Goal: Task Accomplishment & Management: Manage account settings

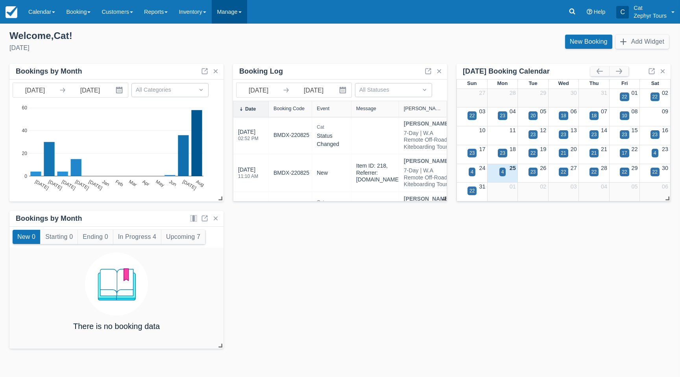
click at [247, 12] on link "Manage" at bounding box center [229, 12] width 35 height 24
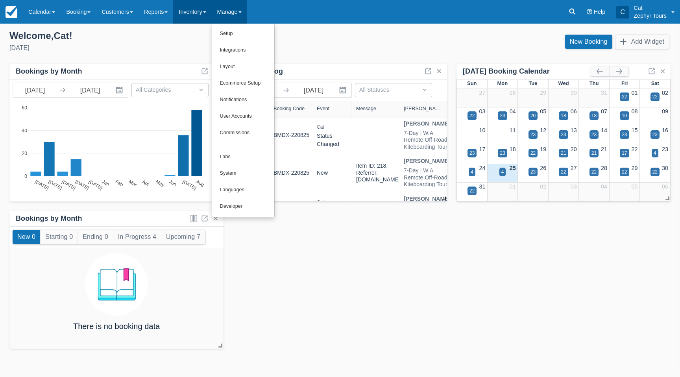
click at [207, 10] on link "Inventory" at bounding box center [192, 12] width 38 height 24
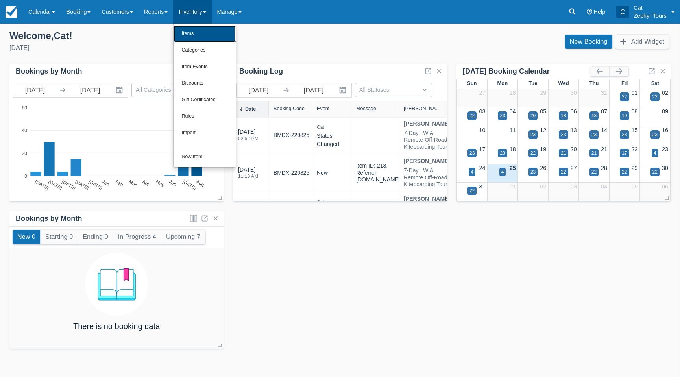
click at [199, 36] on link "Items" at bounding box center [205, 34] width 62 height 17
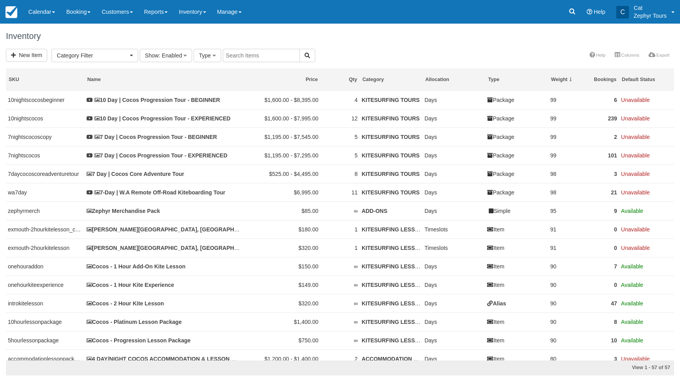
select select
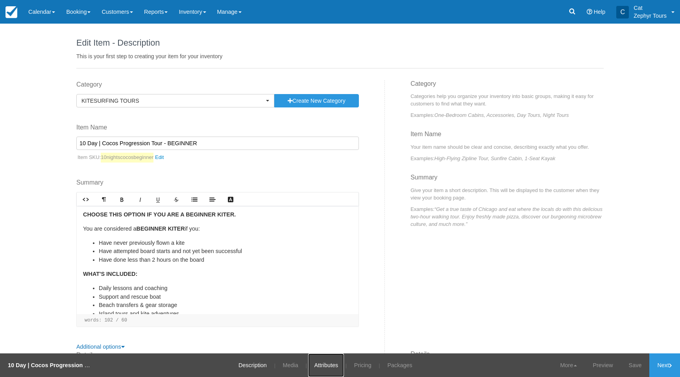
click at [335, 364] on link "Attributes" at bounding box center [326, 366] width 36 height 24
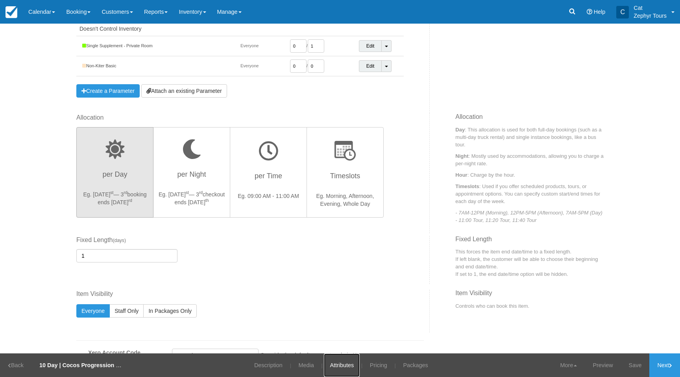
scroll to position [185, 0]
click at [382, 365] on link "Pricing" at bounding box center [378, 366] width 29 height 24
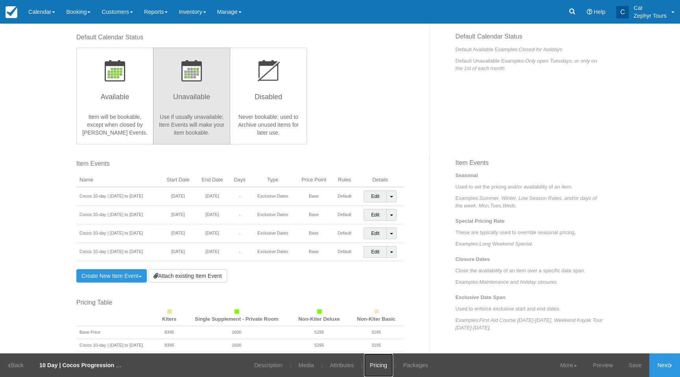
scroll to position [215, 0]
click at [378, 196] on link "Edit" at bounding box center [375, 196] width 23 height 12
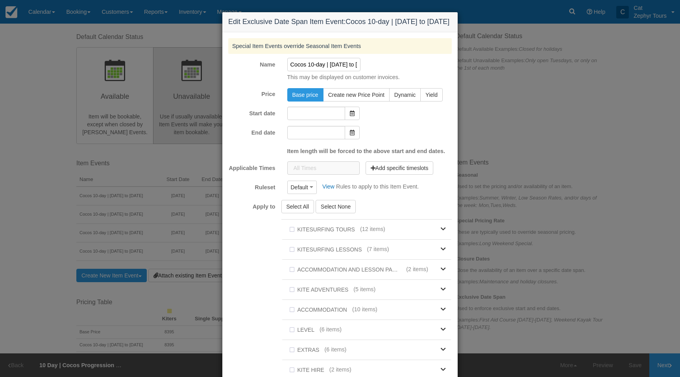
type input "26/08/25"
type input "05/09/25"
click at [56, 143] on div "Edit Exclusive Date Span Item Event: Cocos 10-day | 26th August to 5th Septembe…" at bounding box center [340, 188] width 680 height 377
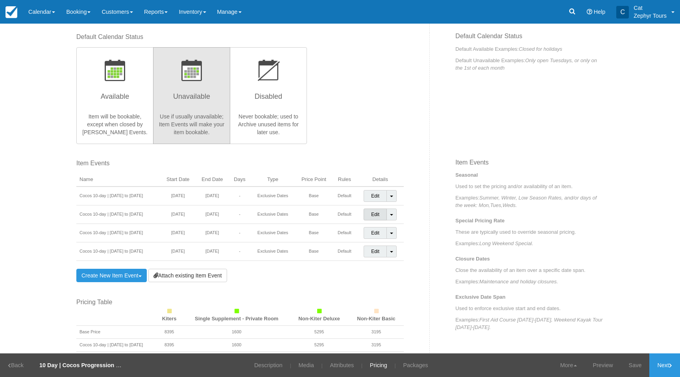
click at [377, 213] on link "Edit" at bounding box center [375, 215] width 23 height 12
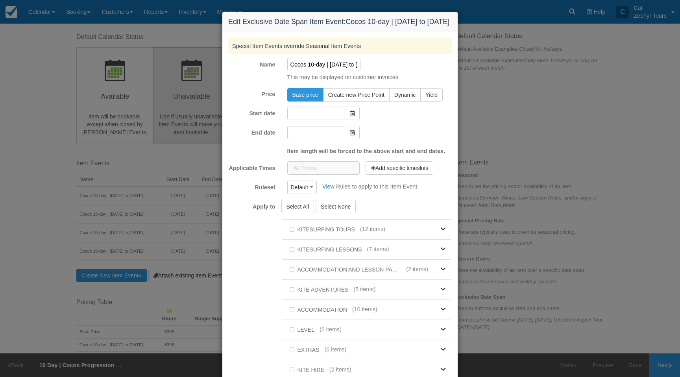
type input "28/07/26"
type input "07/08/26"
click at [351, 116] on icon at bounding box center [352, 114] width 5 height 6
click at [324, 120] on input "28/07/26" at bounding box center [316, 113] width 58 height 13
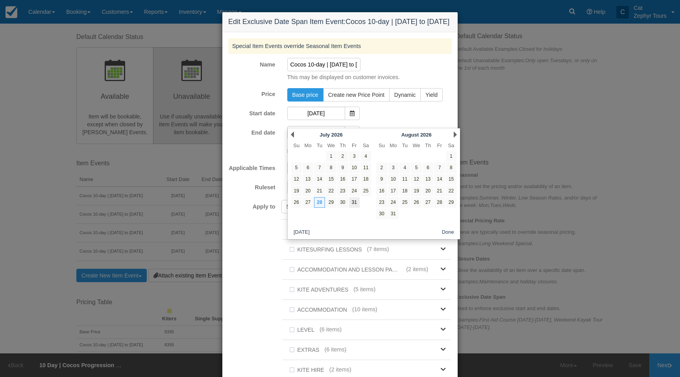
click at [354, 202] on link "31" at bounding box center [354, 202] width 11 height 11
type input "31/07/26"
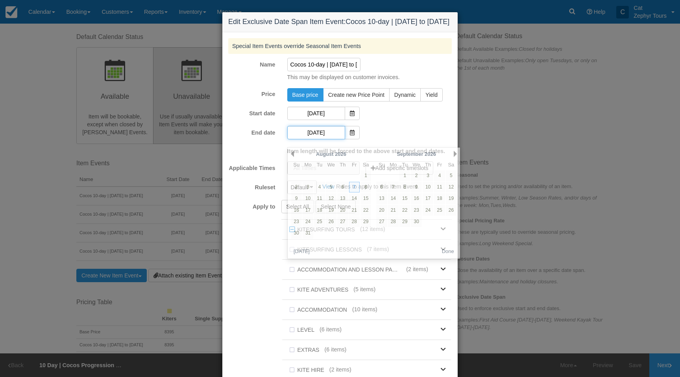
click at [313, 139] on input "07/08/26" at bounding box center [316, 132] width 58 height 13
click at [306, 198] on link "10" at bounding box center [308, 198] width 11 height 11
type input "10/08/26"
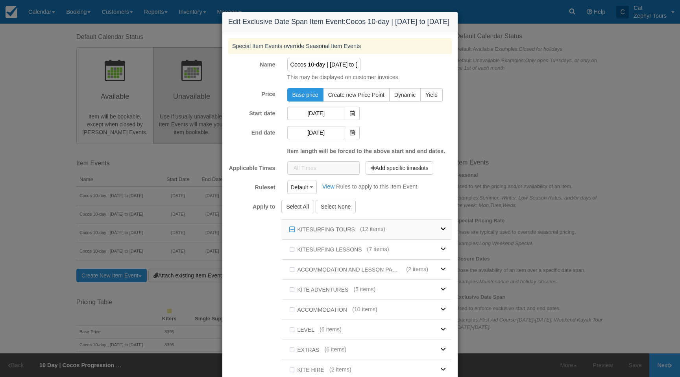
click at [437, 235] on link at bounding box center [415, 230] width 61 height 20
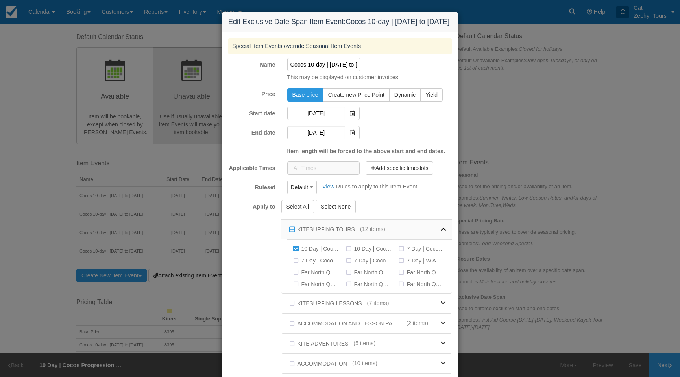
click at [441, 232] on icon at bounding box center [443, 229] width 5 height 6
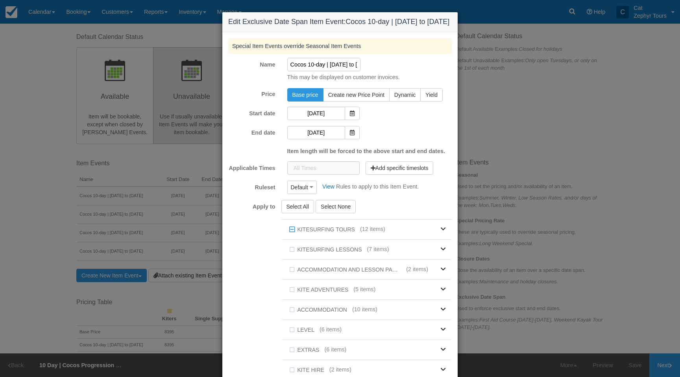
drag, startPoint x: 341, startPoint y: 72, endPoint x: 366, endPoint y: 80, distance: 26.2
click at [332, 71] on input "Cocos 10-day | 28th July to 7th August 2026" at bounding box center [324, 64] width 74 height 13
click at [327, 71] on input "Cocos 10-day | 31st July to 7th August 2026" at bounding box center [324, 64] width 74 height 13
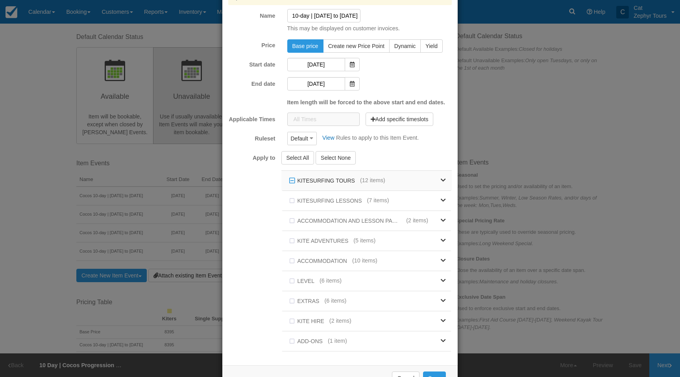
scroll to position [82, 0]
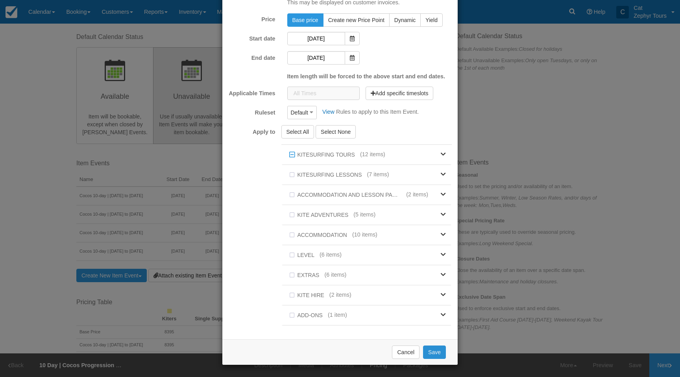
type input "Cocos 10-day | 31st July to 10th August 2026"
click at [436, 352] on button "Save" at bounding box center [434, 352] width 23 height 13
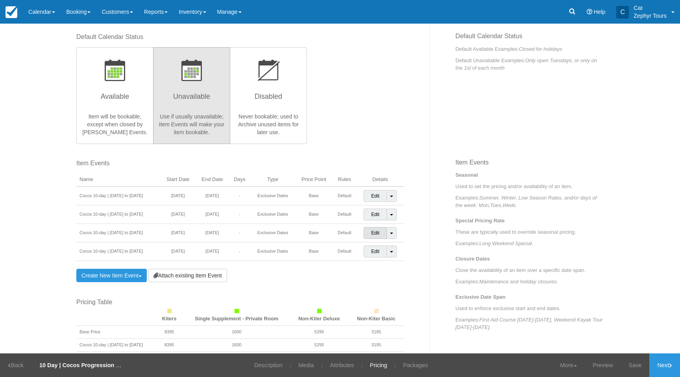
click at [374, 232] on link "Edit" at bounding box center [375, 233] width 23 height 12
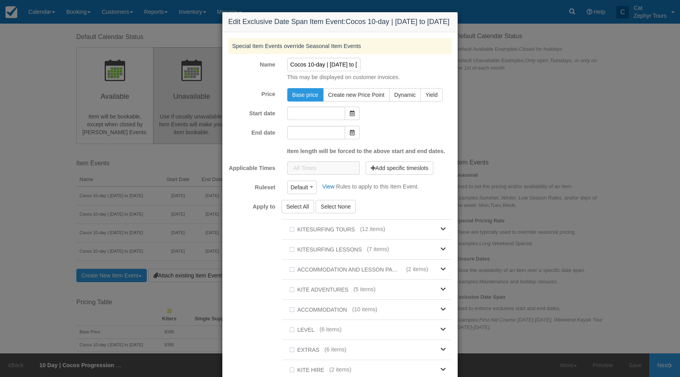
type input "11/08/26"
type input "21/08/26"
click at [336, 119] on input "11/08/26" at bounding box center [316, 113] width 58 height 13
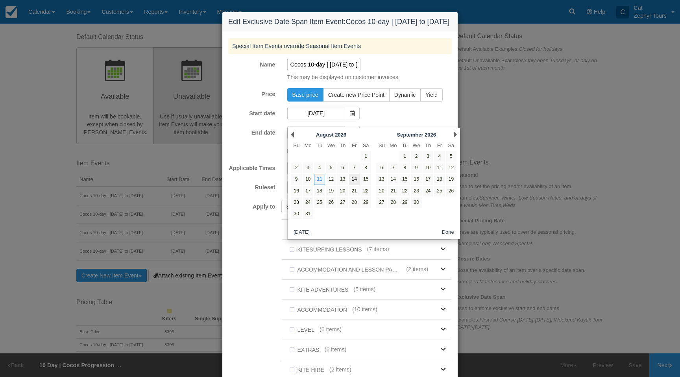
click at [350, 180] on link "14" at bounding box center [354, 179] width 11 height 11
type input "14/08/26"
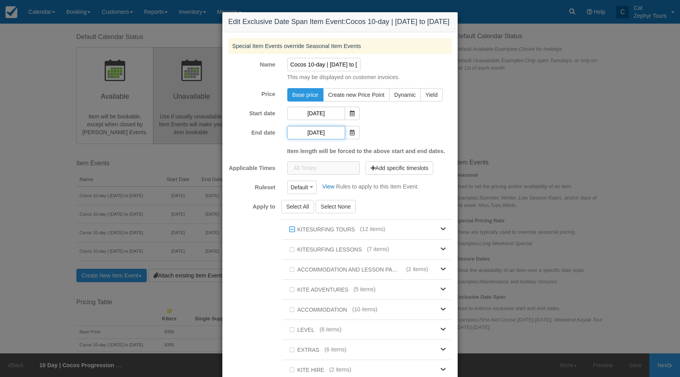
click at [314, 139] on input "21/08/26" at bounding box center [316, 132] width 58 height 13
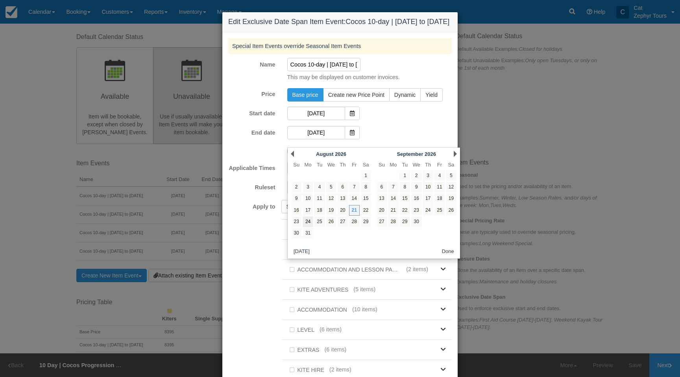
click at [306, 222] on link "24" at bounding box center [308, 222] width 11 height 11
type input "24/08/26"
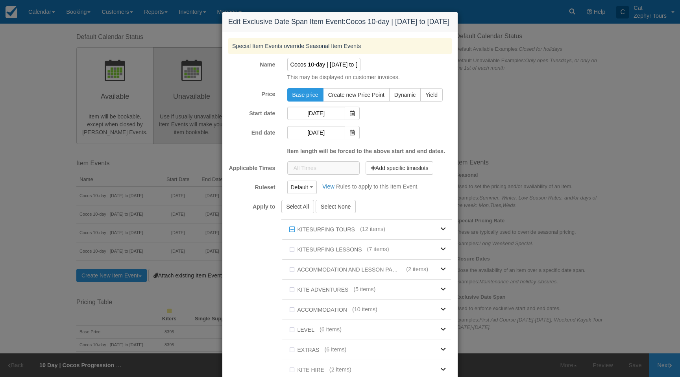
drag, startPoint x: 335, startPoint y: 73, endPoint x: 338, endPoint y: 75, distance: 4.1
click at [334, 71] on input "Cocos 10-day | 11th August to 21st August 2026" at bounding box center [324, 64] width 74 height 13
drag, startPoint x: 341, startPoint y: 74, endPoint x: 380, endPoint y: 74, distance: 39.4
click at [407, 77] on div "Cocos 10-day | 14th August to 21st August 2026 This may be displayed on custome…" at bounding box center [369, 70] width 177 height 24
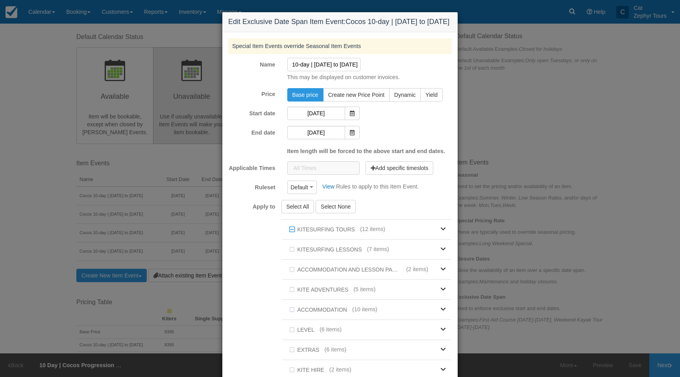
click at [326, 71] on input "Cocos 10-day | 14th August to 21st August 2026" at bounding box center [324, 64] width 74 height 13
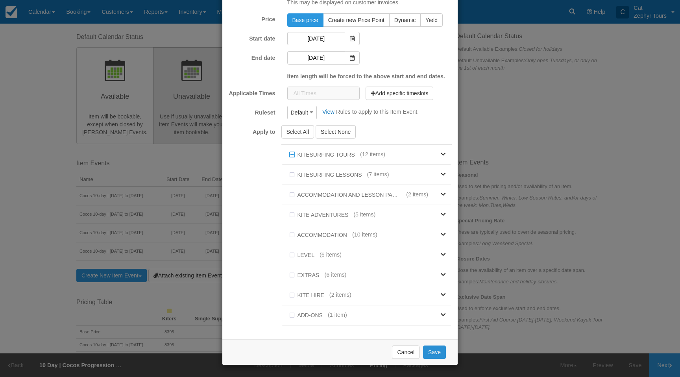
type input "Cocos 10-day | 14th August to 24th August 2026"
click at [437, 349] on button "Save" at bounding box center [434, 352] width 23 height 13
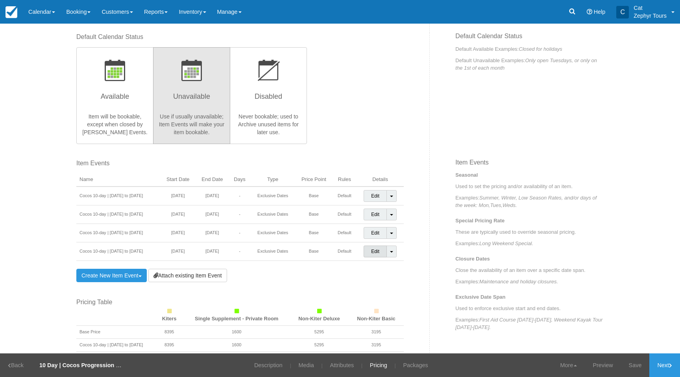
click at [377, 252] on link "Edit" at bounding box center [375, 252] width 23 height 12
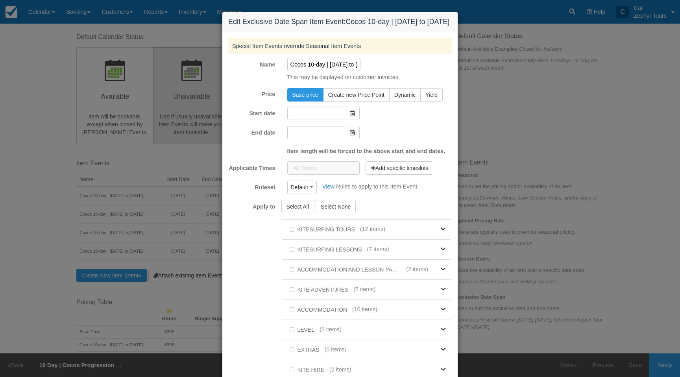
type input "25/08/26"
type input "04/09/26"
click at [323, 118] on input "25/08/26" at bounding box center [316, 113] width 58 height 13
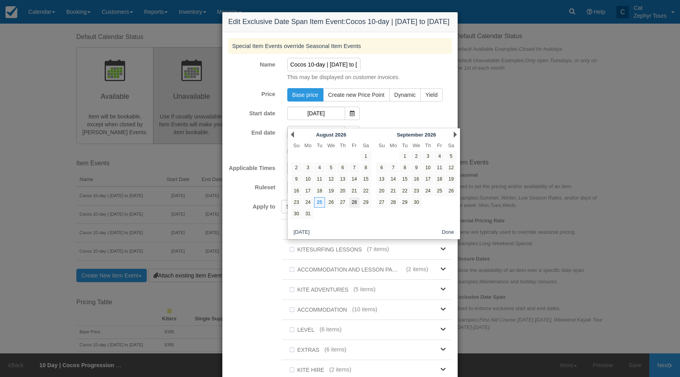
click at [356, 201] on link "28" at bounding box center [354, 202] width 11 height 11
type input "28/08/26"
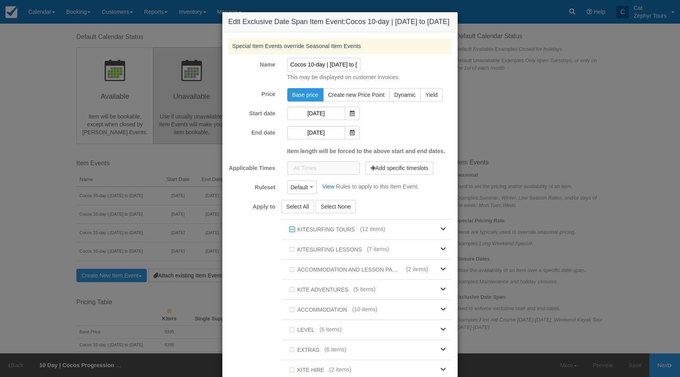
click at [323, 148] on form "Special Item Events override Seasonal Item Events Name Cocos 10-day | 25th Augu…" at bounding box center [340, 223] width 224 height 370
click at [321, 139] on input "04/09/26" at bounding box center [316, 132] width 58 height 13
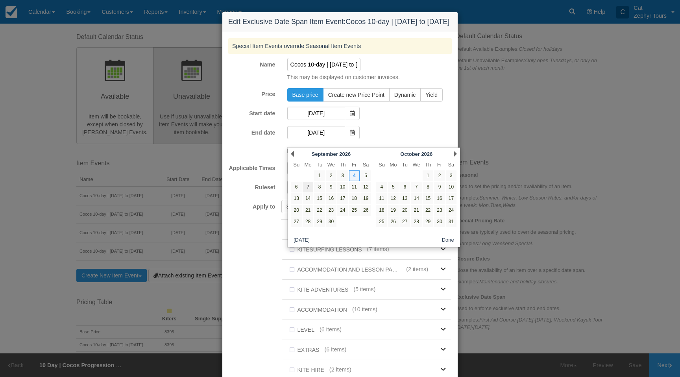
click at [309, 188] on link "7" at bounding box center [308, 187] width 11 height 11
type input "07/09/26"
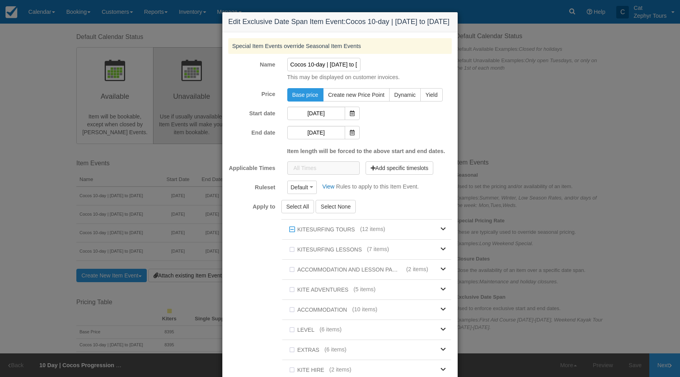
click at [335, 71] on input "Cocos 10-day | 25th August to 4th September 2026" at bounding box center [324, 64] width 74 height 13
drag, startPoint x: 338, startPoint y: 74, endPoint x: 329, endPoint y: 75, distance: 9.5
click at [376, 74] on div "Cocos 10-day | 28th August to 4th September 2026 This may be displayed on custo…" at bounding box center [369, 70] width 177 height 24
click at [311, 71] on input "Cocos 10-day | 28th August to 4th September 2026" at bounding box center [324, 64] width 74 height 13
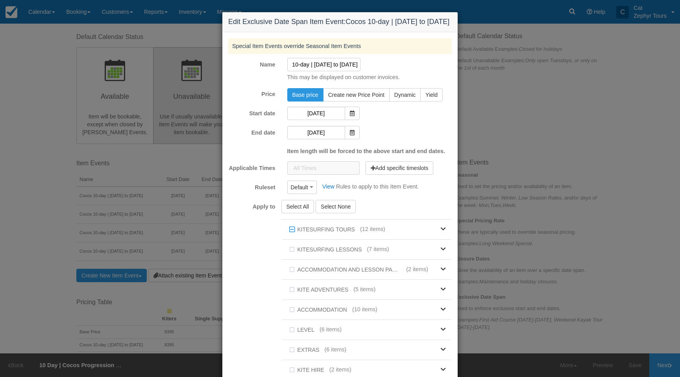
drag, startPoint x: 309, startPoint y: 74, endPoint x: 321, endPoint y: 77, distance: 12.2
click at [309, 71] on input "Cocos 10-day | 28th August to 4th September 2026" at bounding box center [324, 64] width 74 height 13
drag, startPoint x: 337, startPoint y: 72, endPoint x: 392, endPoint y: 77, distance: 55.7
click at [392, 77] on div "Cocos 10-day | 28th August to 7th September 2026 This may be displayed on custo…" at bounding box center [369, 70] width 177 height 24
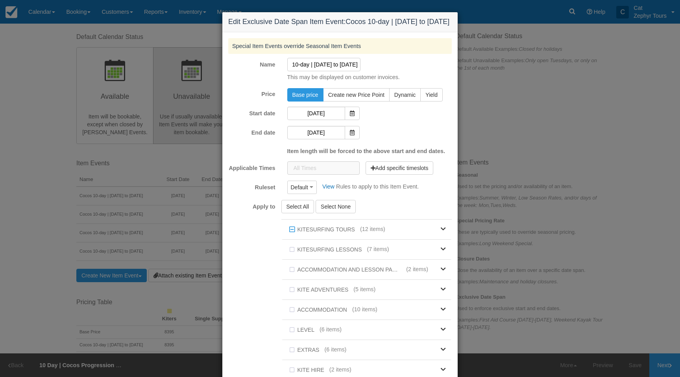
scroll to position [0, 60]
drag, startPoint x: 342, startPoint y: 71, endPoint x: 373, endPoint y: 71, distance: 31.1
click at [374, 70] on div "Cocos 10-day | 28th August to 7th September 2026 This may be displayed on custo…" at bounding box center [369, 70] width 177 height 24
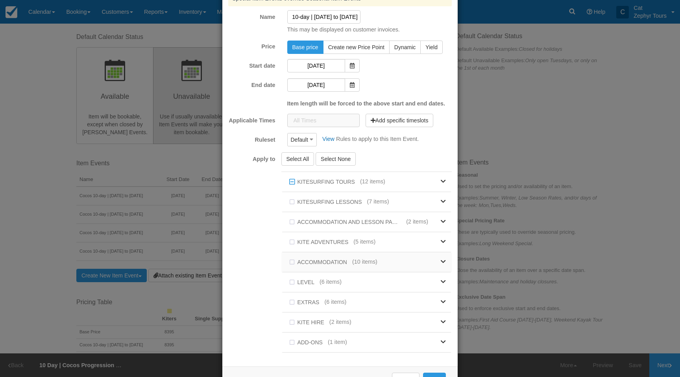
scroll to position [82, 0]
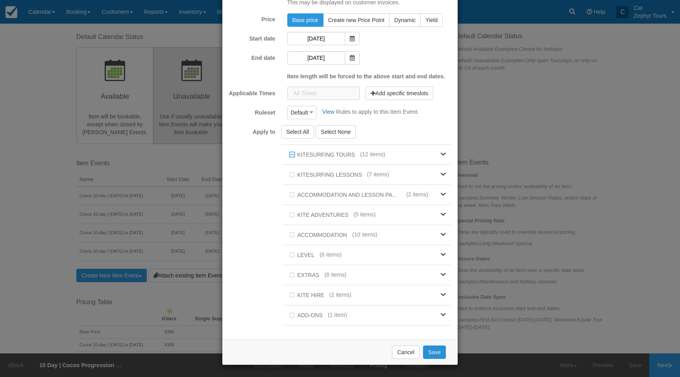
type input "Cocos 10-day | 28th August to 7th September 2026"
click at [436, 350] on button "Save" at bounding box center [434, 352] width 23 height 13
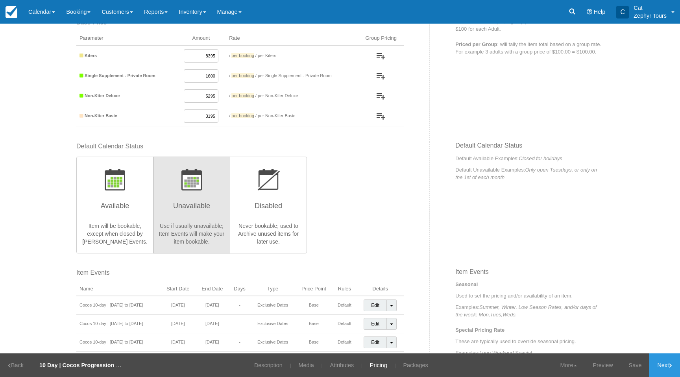
scroll to position [106, 0]
click at [210, 76] on input "1600" at bounding box center [201, 75] width 35 height 13
type input "1700"
click at [631, 361] on link "Save" at bounding box center [635, 366] width 29 height 24
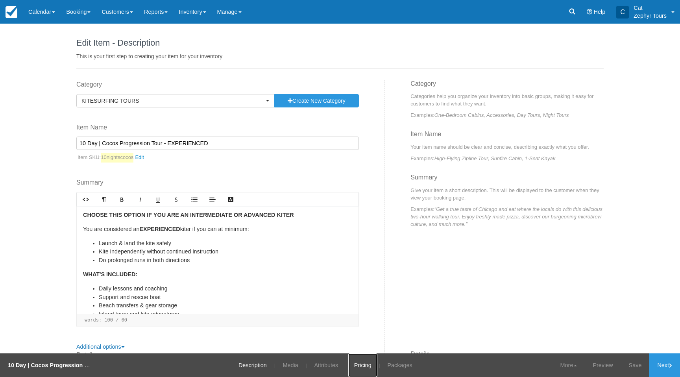
click at [368, 365] on link "Pricing" at bounding box center [362, 366] width 29 height 24
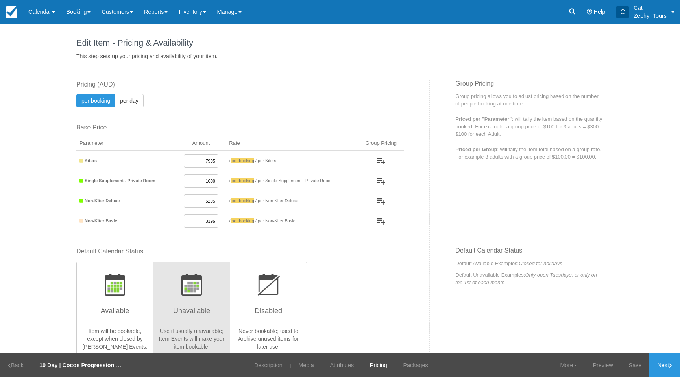
click at [210, 182] on input "1600" at bounding box center [201, 180] width 35 height 13
type input "1700"
click at [636, 370] on link "Save" at bounding box center [635, 366] width 29 height 24
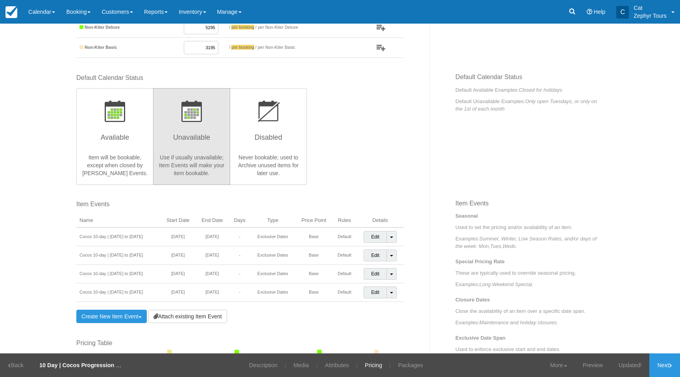
scroll to position [178, 0]
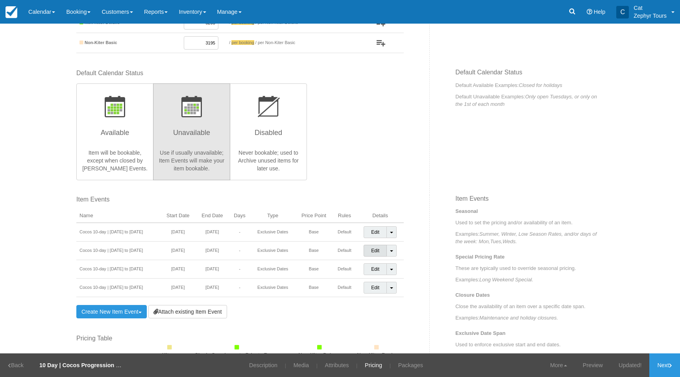
click at [376, 251] on link "Edit" at bounding box center [375, 251] width 23 height 12
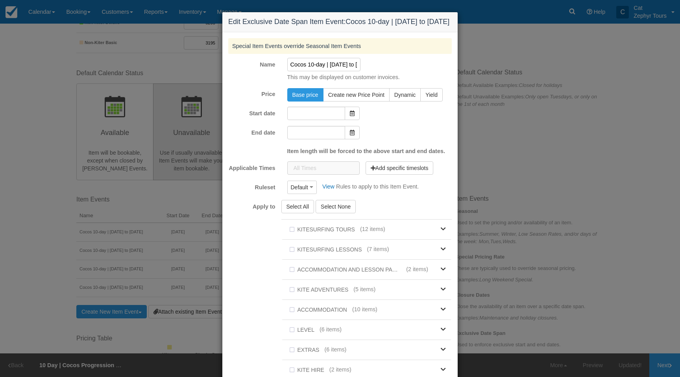
type input "[DATE]"
click at [337, 118] on input "[DATE]" at bounding box center [316, 113] width 58 height 13
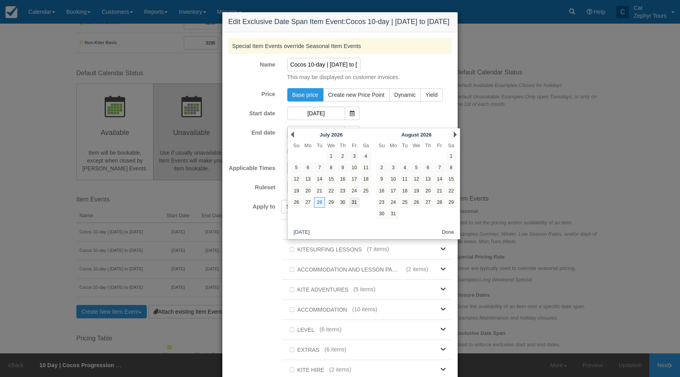
click at [355, 204] on link "31" at bounding box center [354, 202] width 11 height 11
type input "[DATE]"
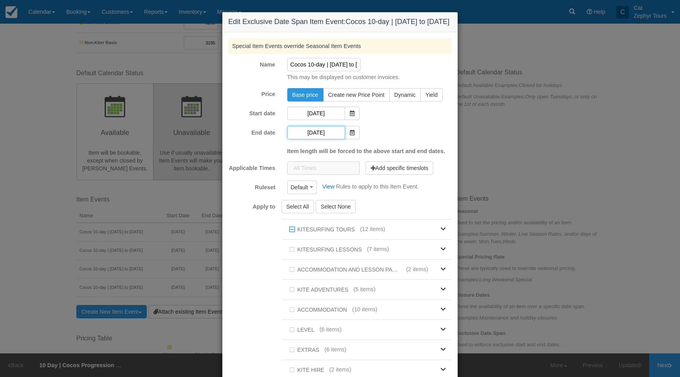
click at [324, 137] on input "[DATE]" at bounding box center [316, 132] width 58 height 13
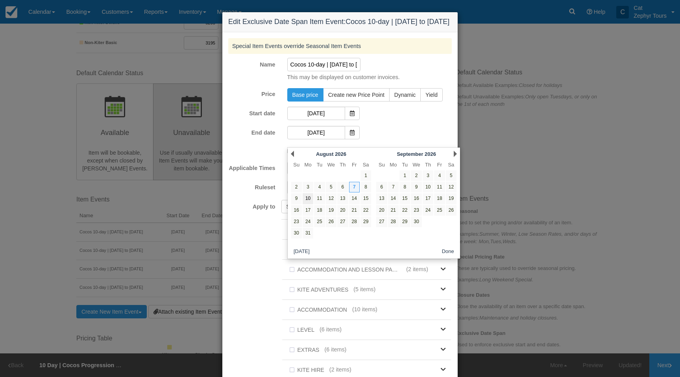
click at [309, 199] on link "10" at bounding box center [308, 198] width 11 height 11
type input "10/08/26"
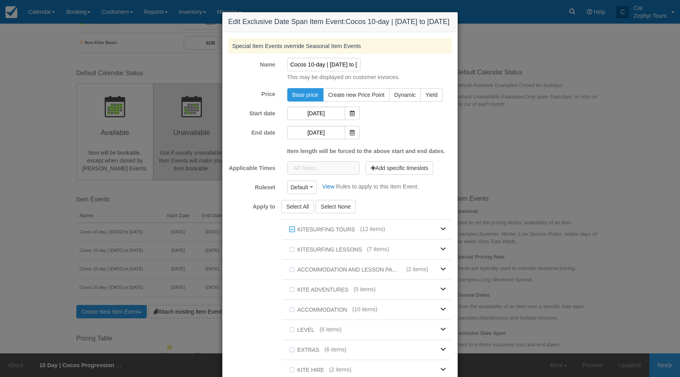
click at [340, 71] on input "Cocos 10-day | 28th July to 7th August 2026" at bounding box center [324, 64] width 74 height 13
drag, startPoint x: 351, startPoint y: 75, endPoint x: 397, endPoint y: 72, distance: 46.1
click at [398, 72] on div "Cocos 10-day | 31st July to 7th August 2026 This may be displayed on customer i…" at bounding box center [369, 70] width 177 height 24
click at [326, 71] on input "Cocos 10-day | 31st July to 7th August 2026" at bounding box center [324, 64] width 74 height 13
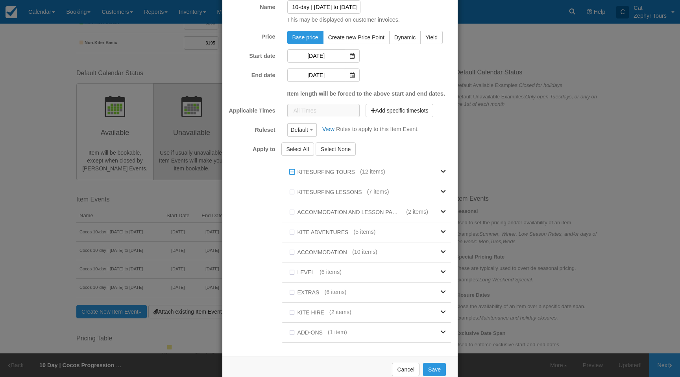
scroll to position [82, 0]
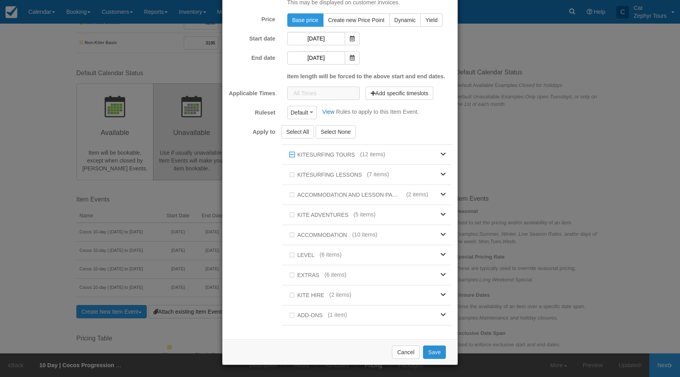
type input "Cocos 10-day | 31st July to 10th August 2026"
click at [436, 353] on button "Save" at bounding box center [434, 352] width 23 height 13
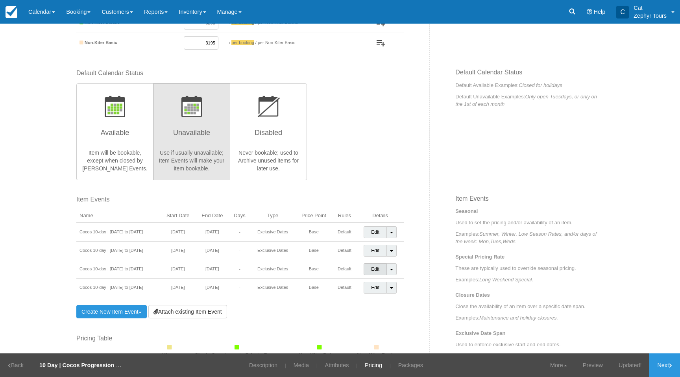
click at [374, 269] on link "Edit" at bounding box center [375, 269] width 23 height 12
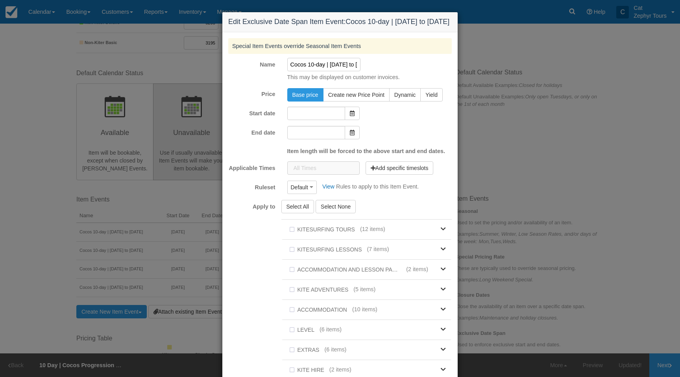
type input "[DATE]"
click at [328, 120] on input "[DATE]" at bounding box center [316, 113] width 58 height 13
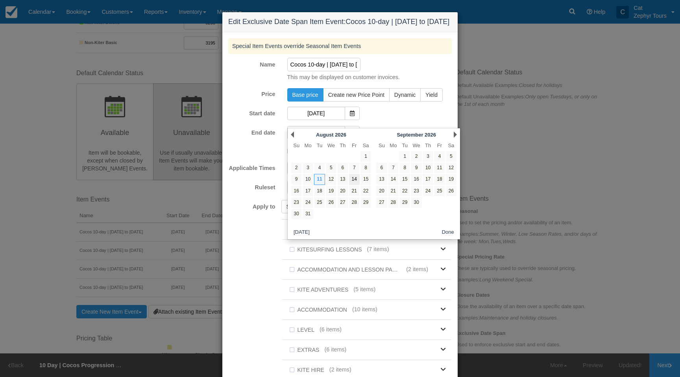
click at [356, 179] on link "14" at bounding box center [354, 179] width 11 height 11
type input "[DATE]"
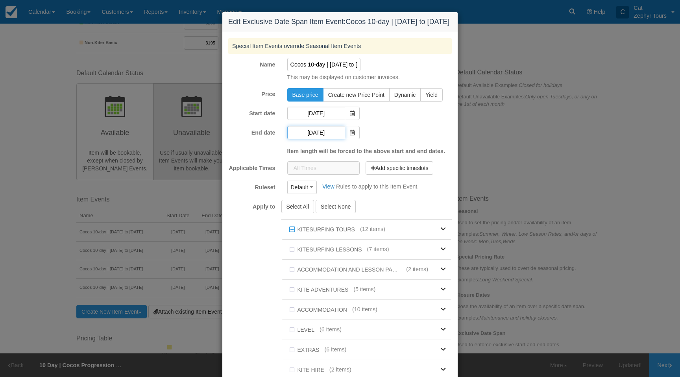
click at [306, 139] on input "[DATE]" at bounding box center [316, 132] width 58 height 13
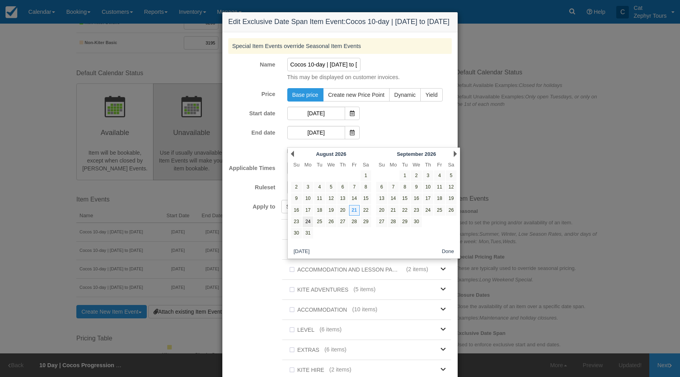
click at [305, 221] on link "24" at bounding box center [308, 222] width 11 height 11
type input "24/08/26"
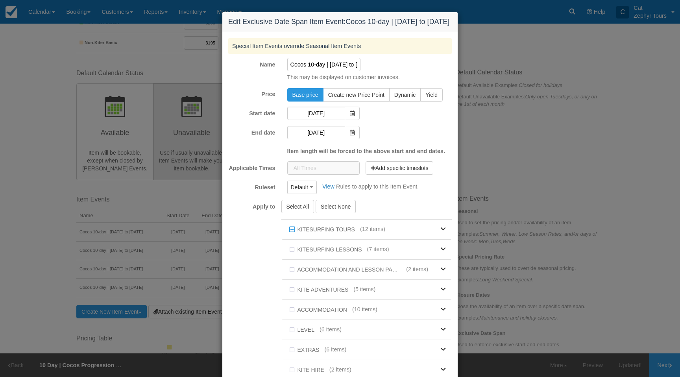
drag, startPoint x: 335, startPoint y: 74, endPoint x: 338, endPoint y: 78, distance: 5.1
click at [335, 71] on input "Cocos 10-day | 11th August to 21st August 2026" at bounding box center [324, 64] width 74 height 13
drag, startPoint x: 323, startPoint y: 73, endPoint x: 417, endPoint y: 76, distance: 93.7
click at [455, 79] on div "Cocos 10-day | 14th August to 21st August 2026 This may be displayed on custome…" at bounding box center [369, 70] width 177 height 24
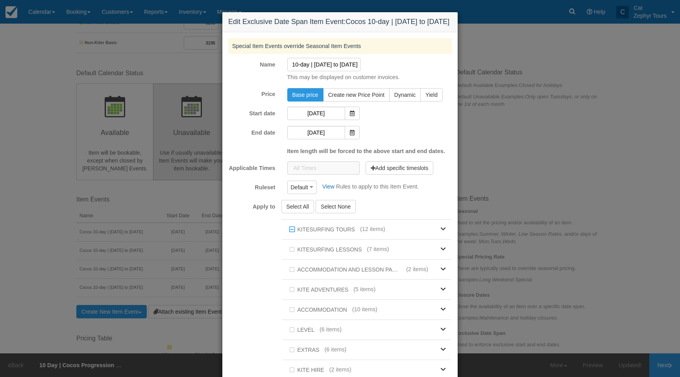
click at [333, 71] on input "Cocos 10-day | 14th August to 21st August 2026" at bounding box center [324, 64] width 74 height 13
drag, startPoint x: 324, startPoint y: 72, endPoint x: 335, endPoint y: 79, distance: 13.2
click at [324, 71] on input "Cocos 10-day | 14th August to 21st August 2026" at bounding box center [324, 64] width 74 height 13
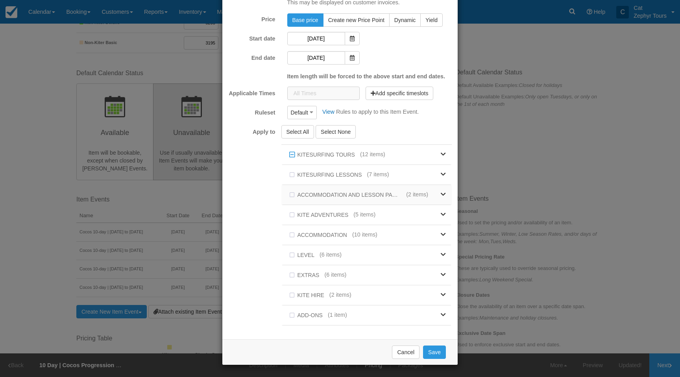
scroll to position [82, 0]
type input "Cocos 10-day | 14th August to 24th August 2026"
click at [435, 353] on button "Save" at bounding box center [434, 352] width 23 height 13
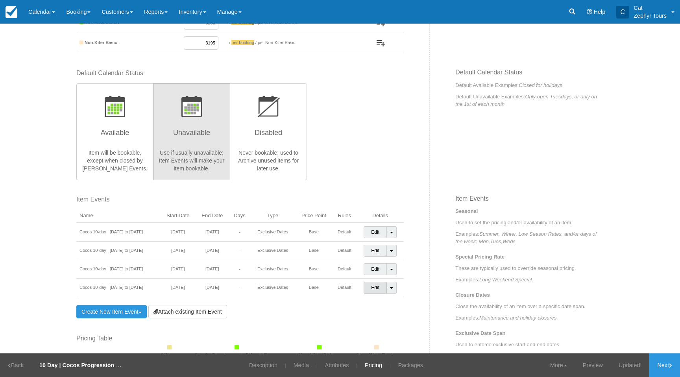
click at [373, 289] on link "Edit" at bounding box center [375, 288] width 23 height 12
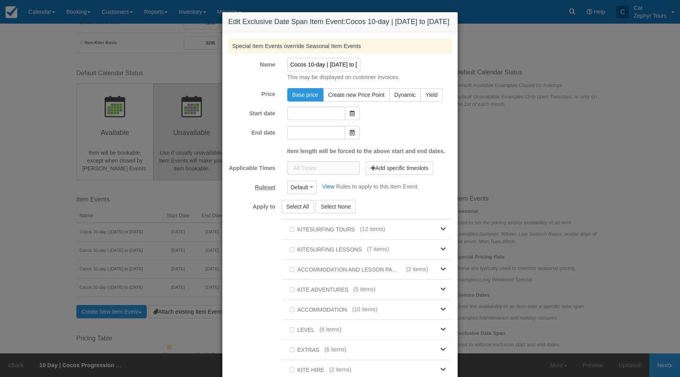
type input "[DATE]"
click at [326, 120] on input "[DATE]" at bounding box center [316, 113] width 58 height 13
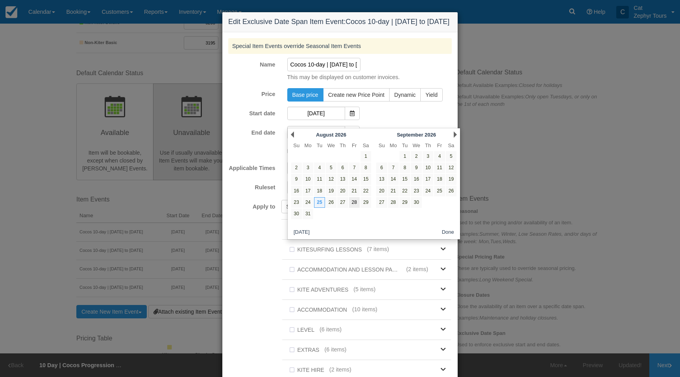
click at [354, 204] on link "28" at bounding box center [354, 202] width 11 height 11
type input "[DATE]"
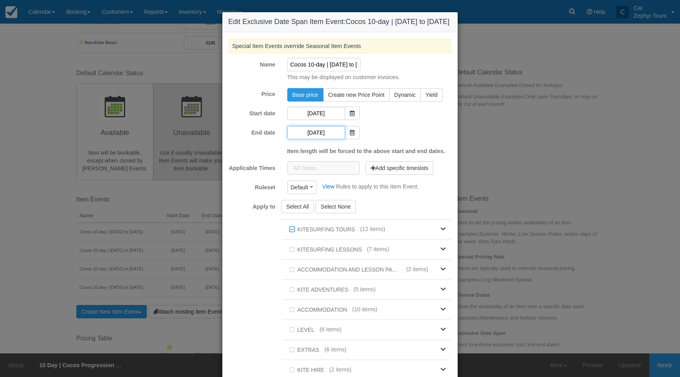
click at [331, 139] on input "[DATE]" at bounding box center [316, 132] width 58 height 13
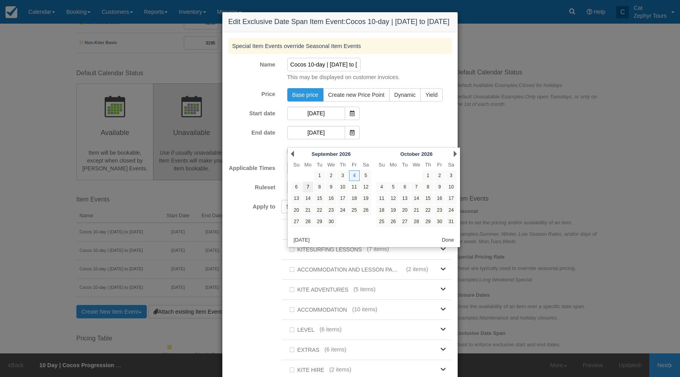
click at [307, 187] on link "7" at bounding box center [308, 187] width 11 height 11
type input "07/09/26"
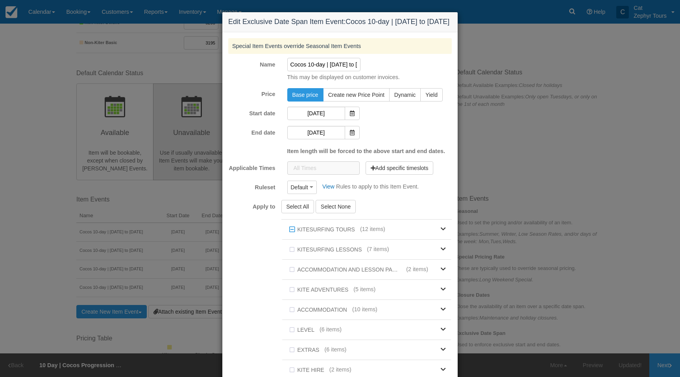
click at [336, 71] on input "Cocos 10-day | 25th August to 4th September 2026" at bounding box center [324, 64] width 74 height 13
drag, startPoint x: 394, startPoint y: 72, endPoint x: 412, endPoint y: 74, distance: 17.8
click at [416, 74] on div "Cocos 10-day | 28th August to 4th September 2026 This may be displayed on custo…" at bounding box center [369, 70] width 177 height 24
drag, startPoint x: 326, startPoint y: 70, endPoint x: 315, endPoint y: 72, distance: 11.4
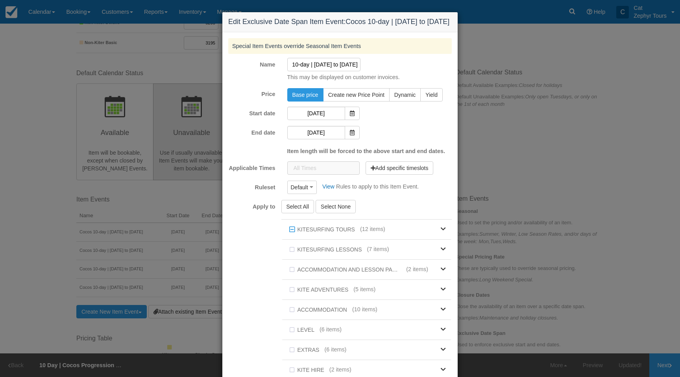
click at [326, 70] on input "Cocos 10-day | 28th August to 4th September 2026" at bounding box center [324, 64] width 74 height 13
click at [309, 71] on input "Cocos 10-day | 28th August to 4th September 2026" at bounding box center [324, 64] width 74 height 13
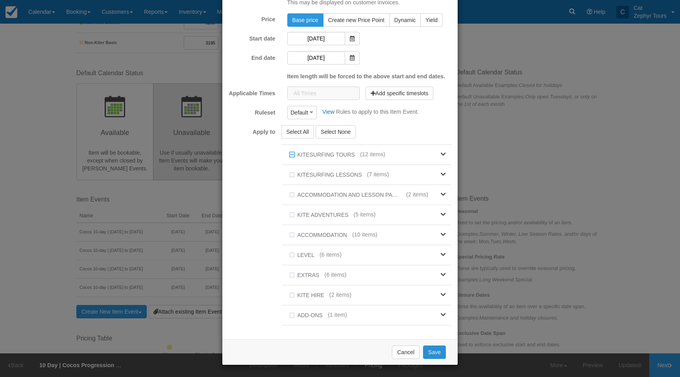
type input "Cocos 10-day | 28th August to 7th September 2026"
click at [431, 351] on button "Save" at bounding box center [434, 352] width 23 height 13
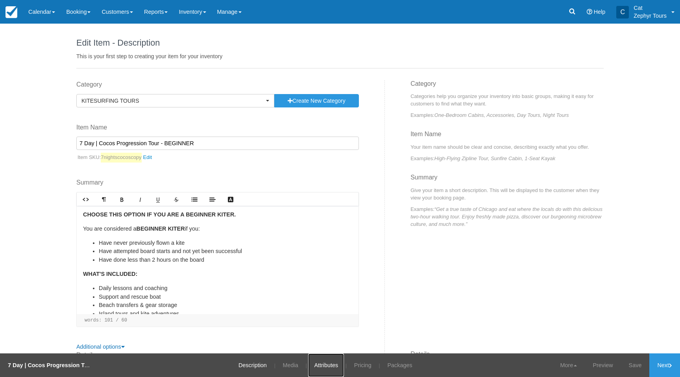
click at [332, 367] on link "Attributes" at bounding box center [326, 366] width 36 height 24
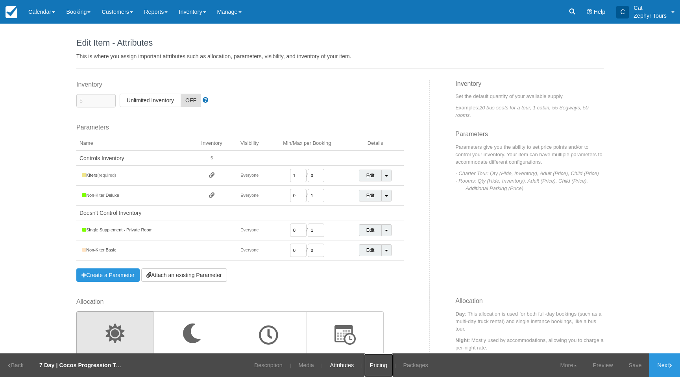
click at [378, 369] on link "Pricing" at bounding box center [378, 366] width 29 height 24
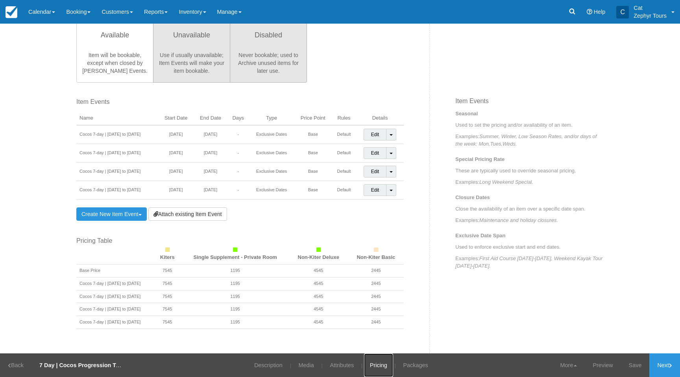
scroll to position [287, 0]
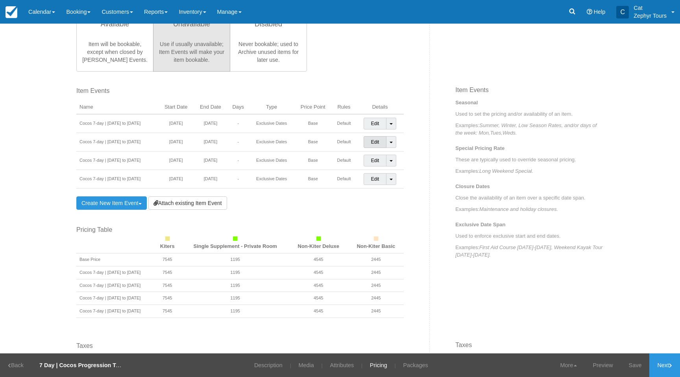
click at [376, 140] on link "Edit" at bounding box center [375, 142] width 23 height 12
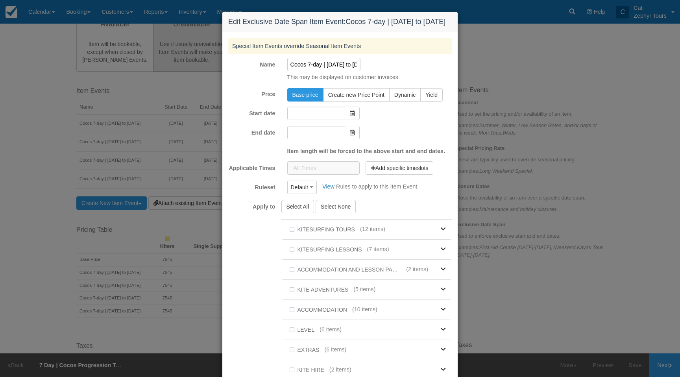
type input "[DATE]"
type input "04/08/26"
click at [335, 120] on input "[DATE]" at bounding box center [316, 113] width 58 height 13
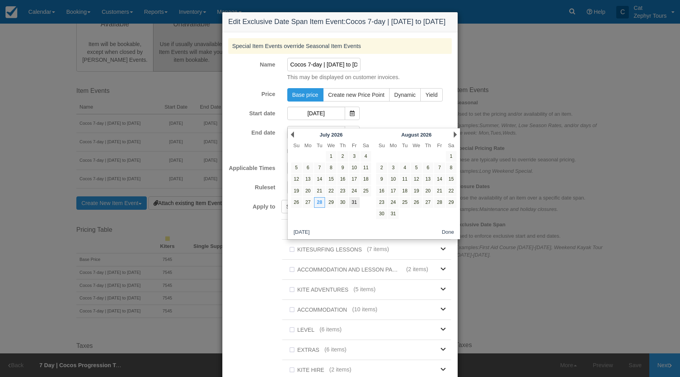
click at [356, 203] on link "31" at bounding box center [354, 202] width 11 height 11
type input "[DATE]"
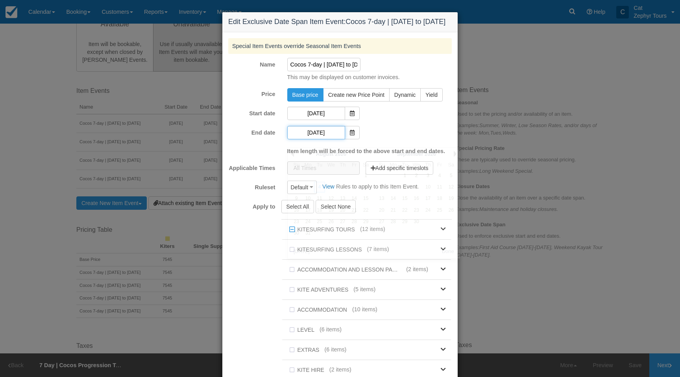
click at [318, 139] on input "[DATE]" at bounding box center [316, 132] width 58 height 13
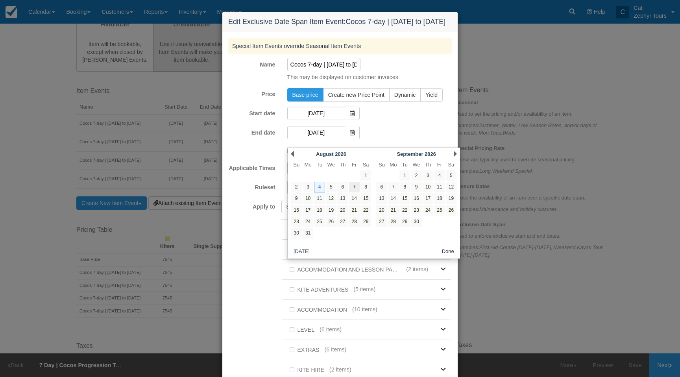
click at [354, 187] on link "7" at bounding box center [354, 187] width 11 height 11
type input "[DATE]"
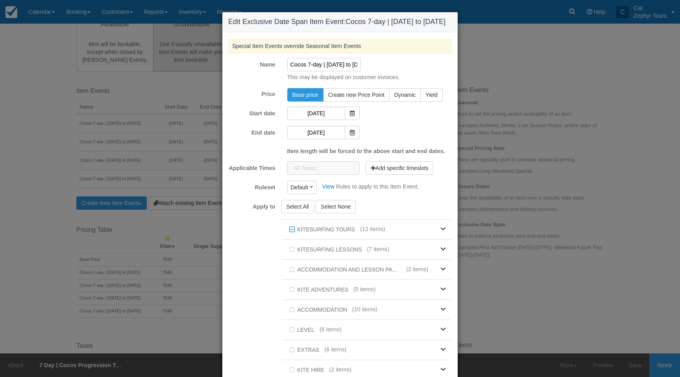
click at [337, 71] on input "Cocos 7-day | [DATE] to [DATE]" at bounding box center [324, 64] width 74 height 13
drag, startPoint x: 335, startPoint y: 72, endPoint x: 400, endPoint y: 80, distance: 65.4
click at [400, 80] on div "Cocos 7-day | [DATE] to [DATE] This may be displayed on customer invoices." at bounding box center [369, 70] width 177 height 24
drag, startPoint x: 328, startPoint y: 73, endPoint x: 321, endPoint y: 73, distance: 6.3
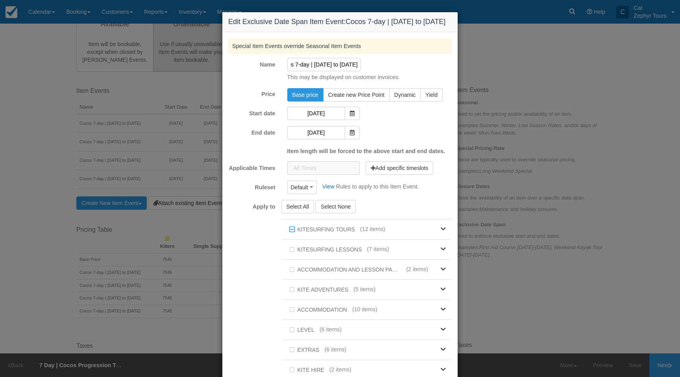
click at [328, 71] on input "Cocos 7-day | [DATE] to [DATE]" at bounding box center [324, 64] width 74 height 13
click at [319, 71] on input "Cocos 7-day | [DATE] to [DATE]" at bounding box center [324, 64] width 74 height 13
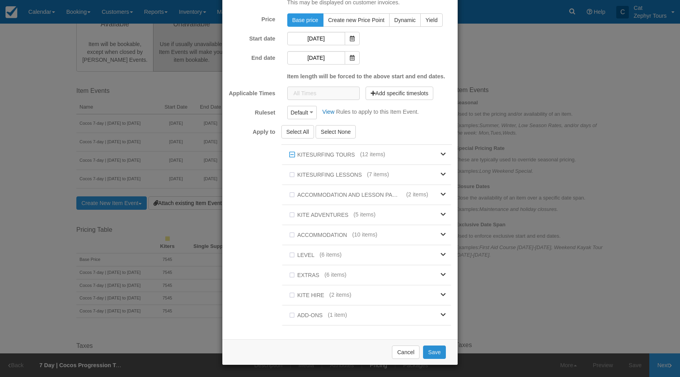
type input "Cocos 7-day | [DATE] to [DATE]"
click at [435, 351] on button "Save" at bounding box center [434, 352] width 23 height 13
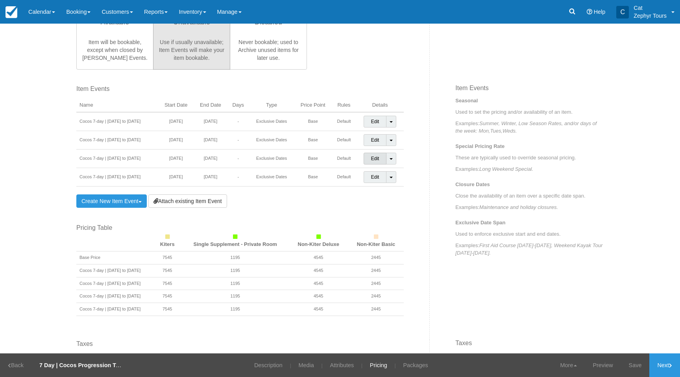
click at [375, 161] on link "Edit" at bounding box center [375, 159] width 23 height 12
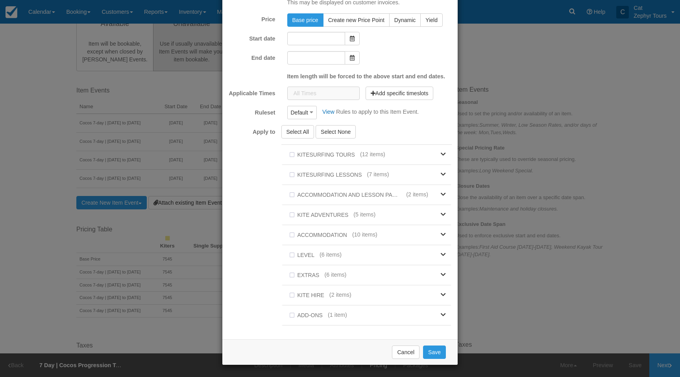
scroll to position [0, 0]
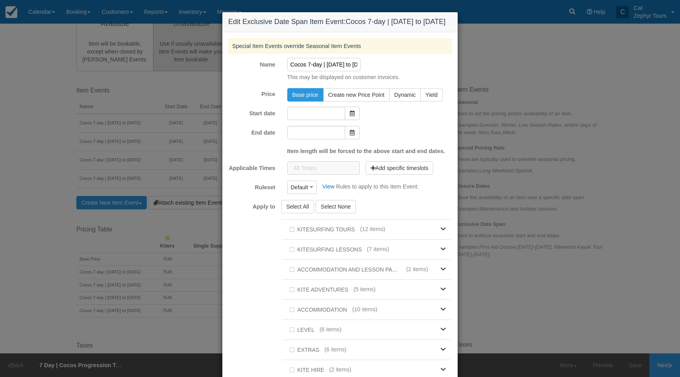
type input "[DATE]"
click at [329, 119] on input "[DATE]" at bounding box center [316, 113] width 58 height 13
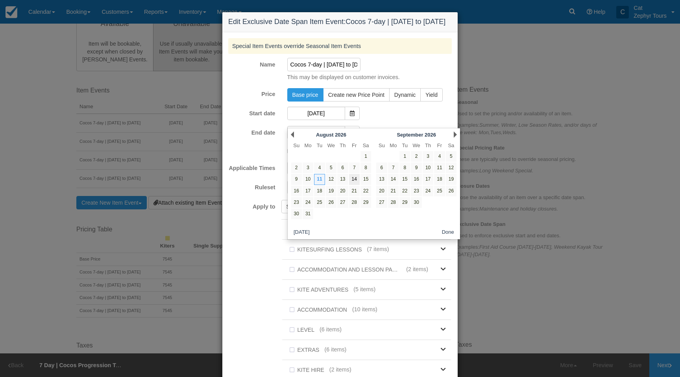
click at [352, 179] on link "14" at bounding box center [354, 179] width 11 height 11
type input "[DATE]"
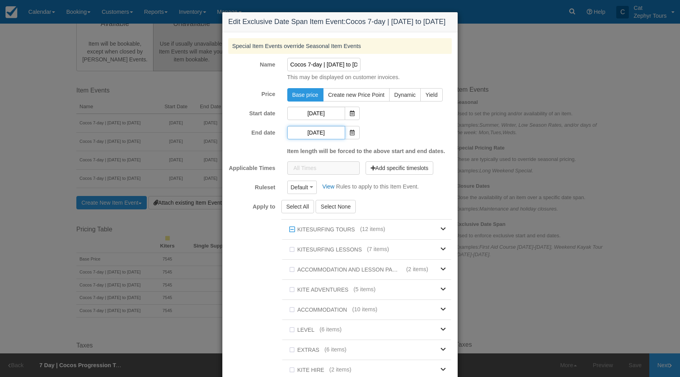
click at [326, 139] on input "[DATE]" at bounding box center [316, 132] width 58 height 13
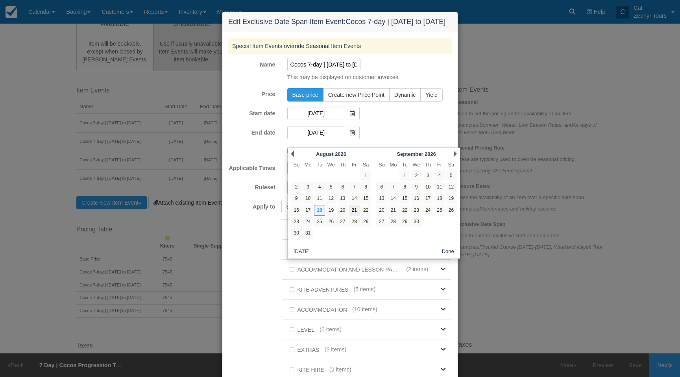
click at [354, 211] on link "21" at bounding box center [354, 210] width 11 height 11
type input "[DATE]"
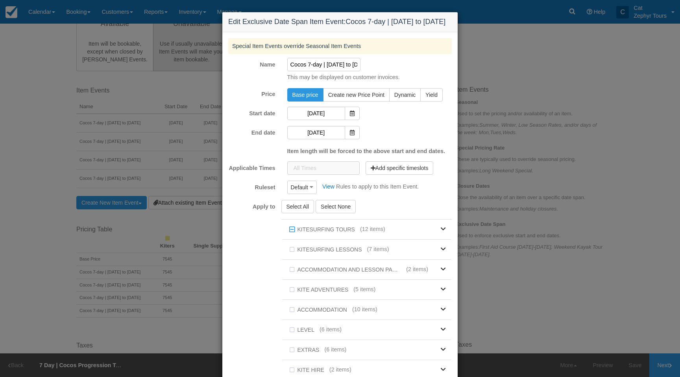
drag, startPoint x: 333, startPoint y: 72, endPoint x: 341, endPoint y: 76, distance: 8.5
click at [333, 71] on input "Cocos 7-day | [DATE] to [DATE]" at bounding box center [324, 64] width 74 height 13
drag, startPoint x: 339, startPoint y: 74, endPoint x: 396, endPoint y: 78, distance: 57.6
click at [398, 78] on div "Cocos 7-day | [DATE] to [DATE] This may be displayed on customer invoices." at bounding box center [369, 70] width 177 height 24
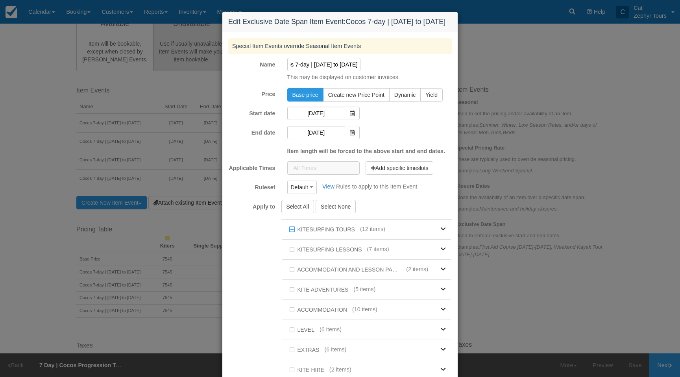
drag, startPoint x: 343, startPoint y: 74, endPoint x: 335, endPoint y: 75, distance: 8.7
click at [342, 71] on input "Cocos 7-day | [DATE] to [DATE]" at bounding box center [324, 64] width 74 height 13
drag, startPoint x: 324, startPoint y: 73, endPoint x: 335, endPoint y: 75, distance: 12.0
click at [324, 71] on input "Cocos 7-day | [DATE] to [DATE]" at bounding box center [324, 64] width 74 height 13
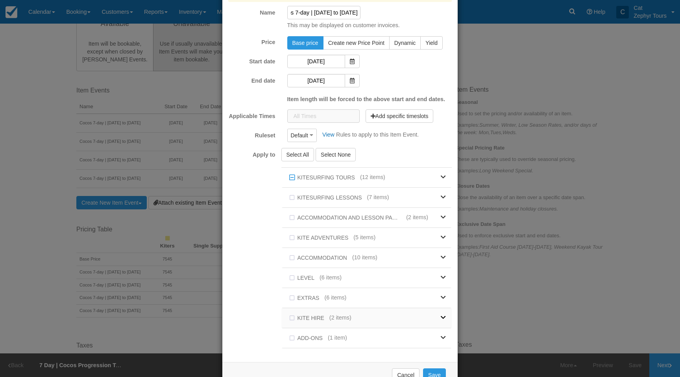
scroll to position [82, 0]
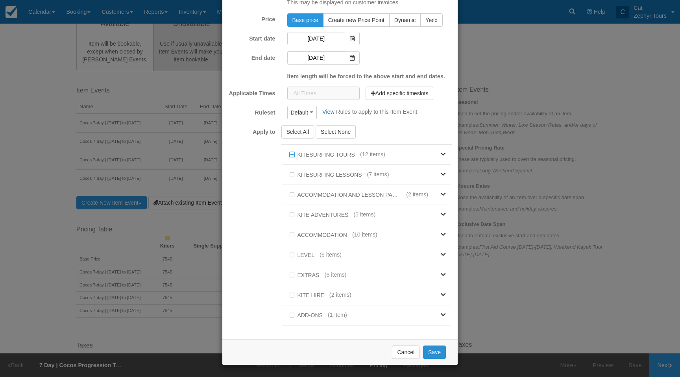
type input "Cocos 7-day | [DATE] to [DATE]"
click at [437, 355] on button "Save" at bounding box center [434, 352] width 23 height 13
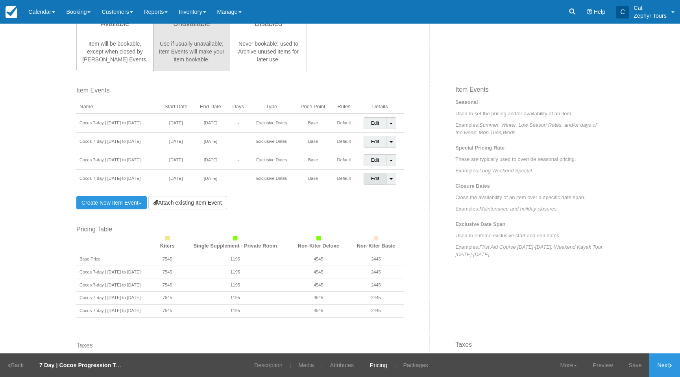
click at [373, 180] on link "Edit" at bounding box center [375, 179] width 23 height 12
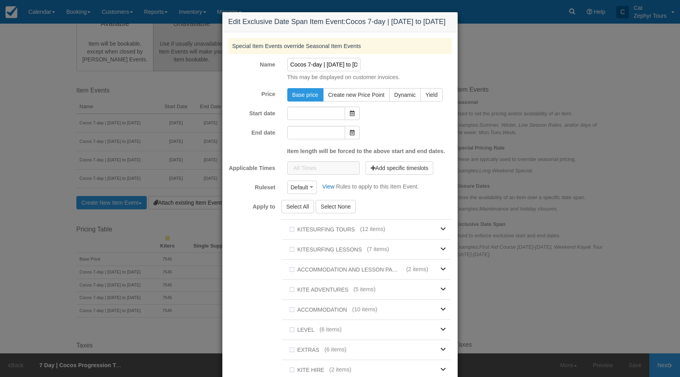
type input "[DATE]"
click at [311, 119] on input "[DATE]" at bounding box center [316, 113] width 58 height 13
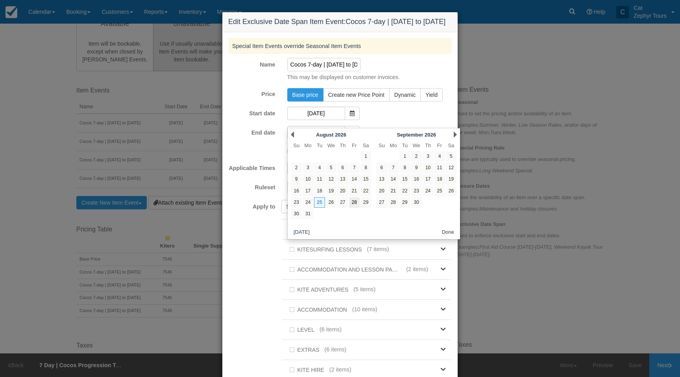
click at [356, 204] on link "28" at bounding box center [354, 202] width 11 height 11
type input "[DATE]"
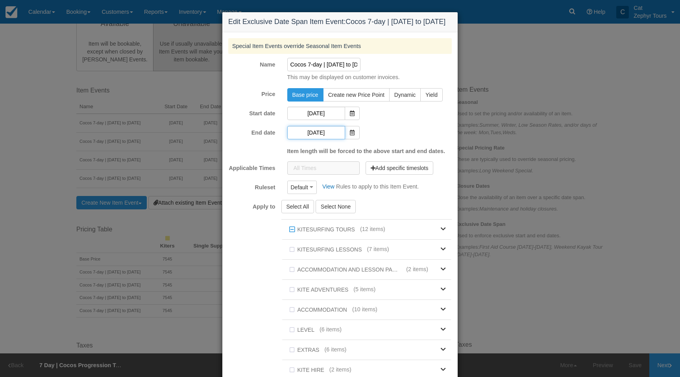
click at [326, 139] on input "[DATE]" at bounding box center [316, 132] width 58 height 13
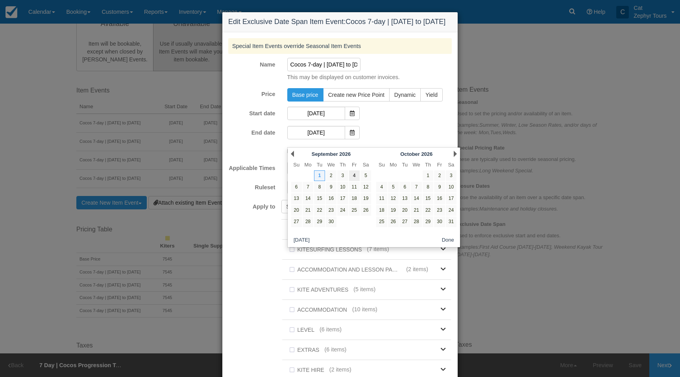
click at [354, 174] on link "4" at bounding box center [354, 175] width 11 height 11
type input "[DATE]"
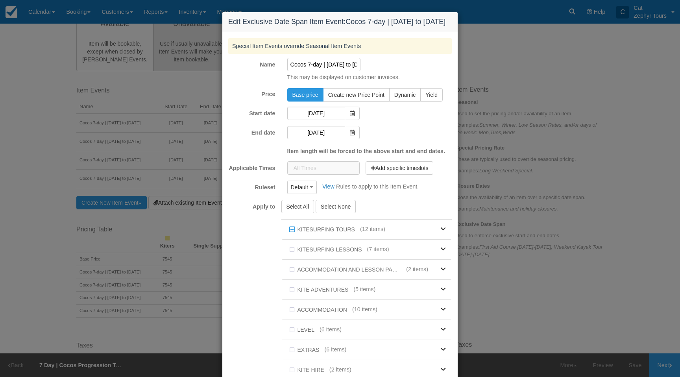
click at [333, 71] on input "Cocos 7-day | [DATE] to [DATE]" at bounding box center [324, 64] width 74 height 13
drag, startPoint x: 331, startPoint y: 72, endPoint x: 422, endPoint y: 75, distance: 91.4
click at [429, 75] on div "Cocos 7-day | [DATE] to [DATE] This may be displayed on customer invoices." at bounding box center [369, 70] width 177 height 24
drag, startPoint x: 338, startPoint y: 73, endPoint x: 406, endPoint y: 81, distance: 68.9
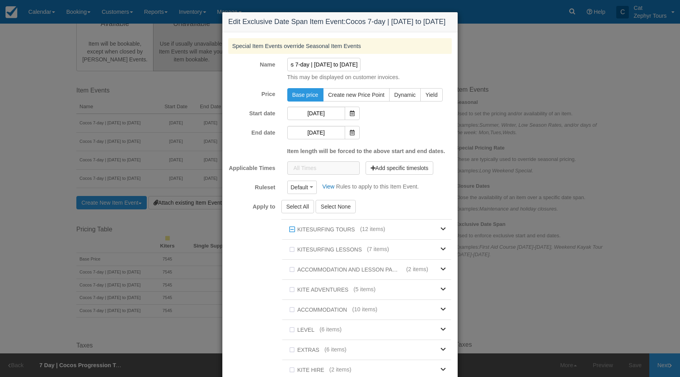
click at [437, 80] on div "Cocos 7-day | [DATE] to [DATE] This may be displayed on customer invoices." at bounding box center [369, 70] width 177 height 24
click at [354, 71] on input "Cocos 7-day | [DATE] to [DATE]" at bounding box center [324, 64] width 74 height 13
click at [315, 71] on input "Cocos 7-day | [DATE] to [DATE]" at bounding box center [324, 64] width 74 height 13
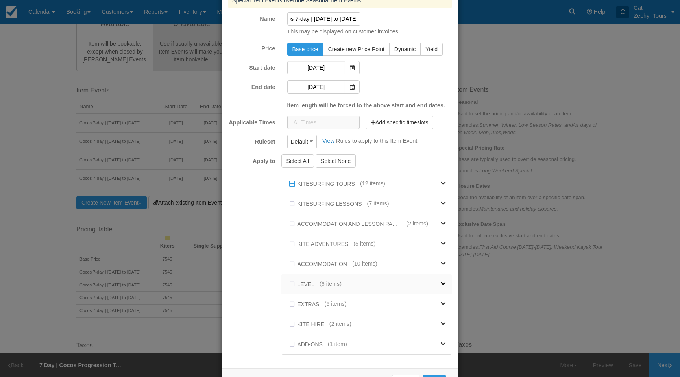
scroll to position [82, 0]
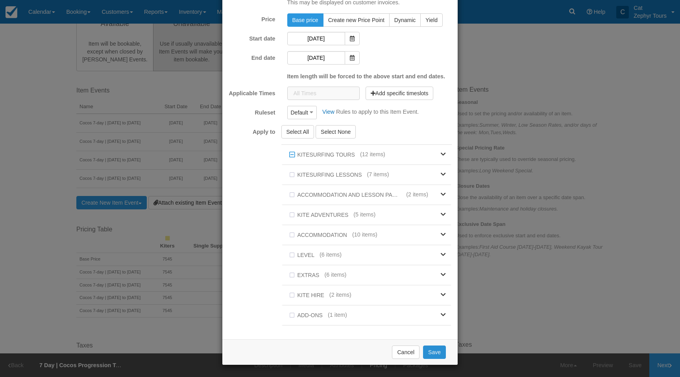
type input "Cocos 7-day | [DATE] to [DATE]"
click at [432, 354] on button "Save" at bounding box center [434, 352] width 23 height 13
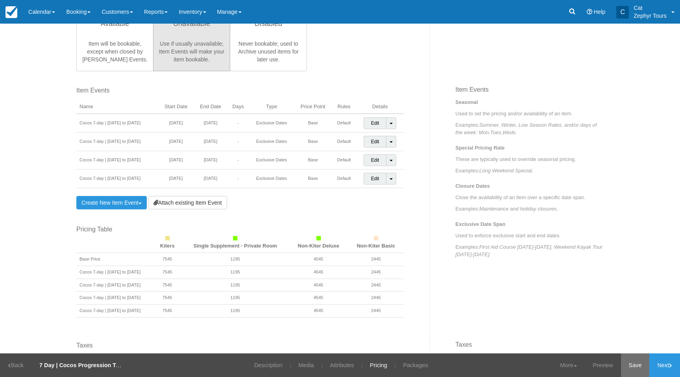
click at [637, 368] on link "Save" at bounding box center [635, 366] width 29 height 24
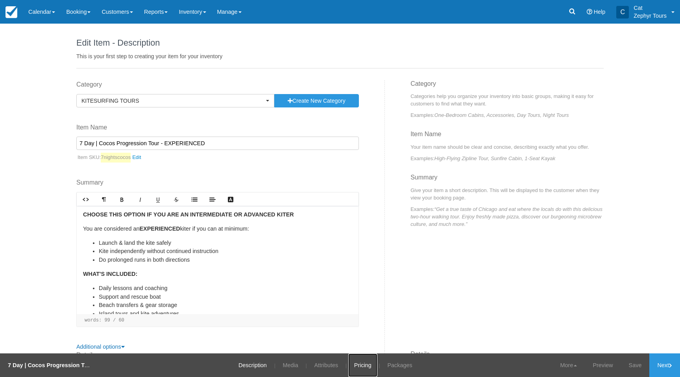
click at [361, 368] on link "Pricing" at bounding box center [362, 366] width 29 height 24
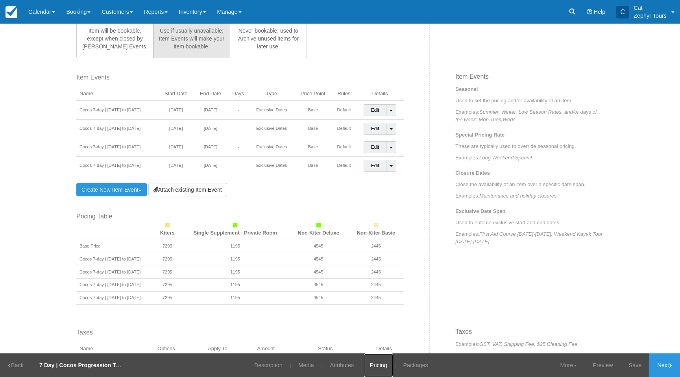
scroll to position [345, 0]
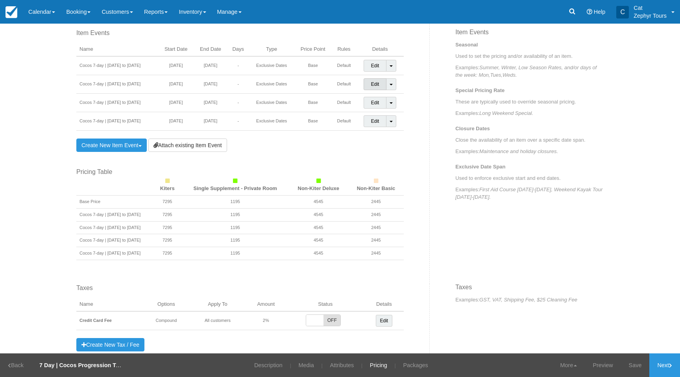
click at [370, 82] on link "Edit" at bounding box center [375, 84] width 23 height 12
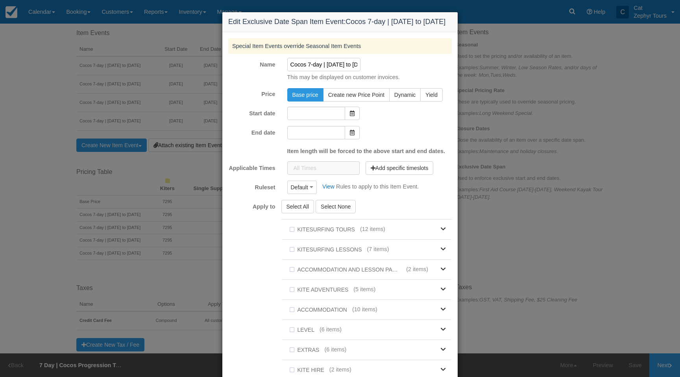
type input "[DATE]"
click at [326, 117] on input "[DATE]" at bounding box center [316, 113] width 58 height 13
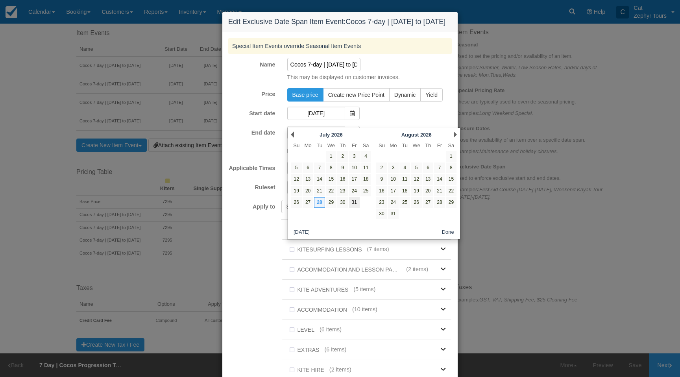
click at [357, 201] on link "31" at bounding box center [354, 202] width 11 height 11
type input "[DATE]"
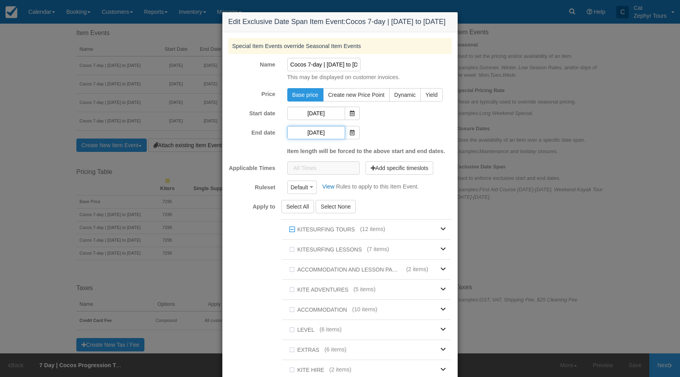
click at [324, 139] on input "[DATE]" at bounding box center [316, 132] width 58 height 13
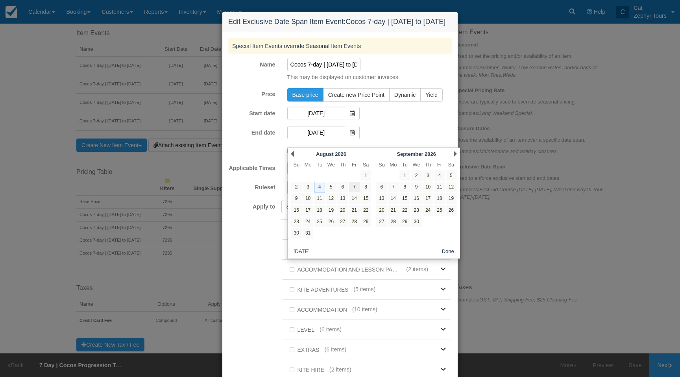
click at [355, 188] on link "7" at bounding box center [354, 187] width 11 height 11
type input "[DATE]"
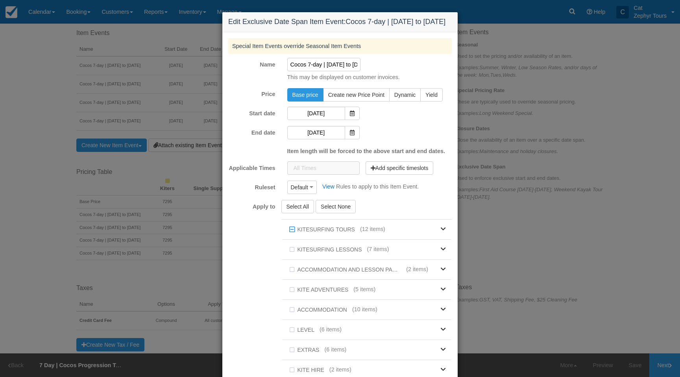
drag, startPoint x: 336, startPoint y: 72, endPoint x: 352, endPoint y: 80, distance: 17.6
click at [336, 71] on input "Cocos 7-day | [DATE] to [DATE]" at bounding box center [324, 64] width 74 height 13
click at [408, 78] on div "Cocos 7-day | [DATE] to [DATE] This may be displayed on customer invoices." at bounding box center [369, 70] width 177 height 24
click at [335, 71] on input "Cocos 7-day | [DATE] to [DATE]" at bounding box center [324, 64] width 74 height 13
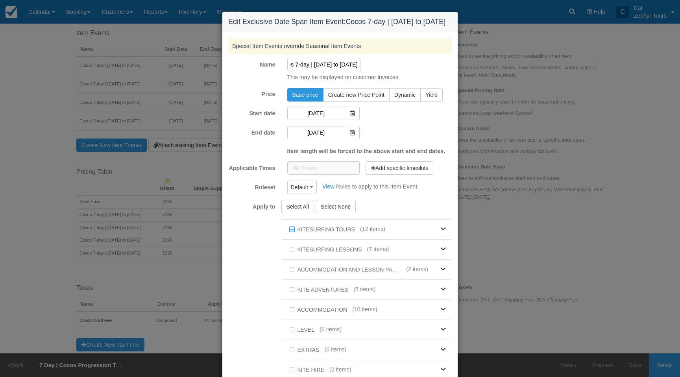
click at [320, 71] on input "Cocos 7-day | [DATE] to [DATE]" at bounding box center [324, 64] width 74 height 13
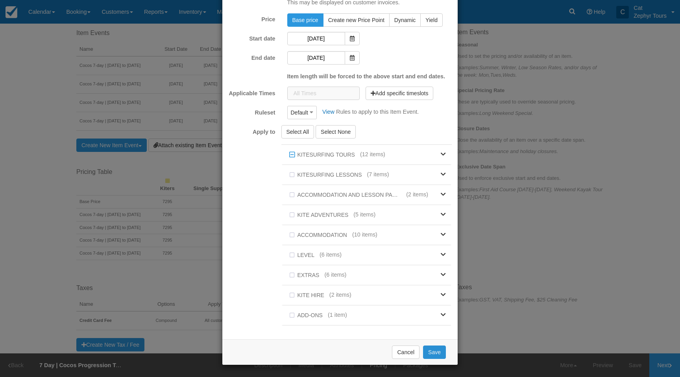
type input "Cocos 7-day | [DATE] to [DATE]"
click at [435, 353] on button "Save" at bounding box center [434, 352] width 23 height 13
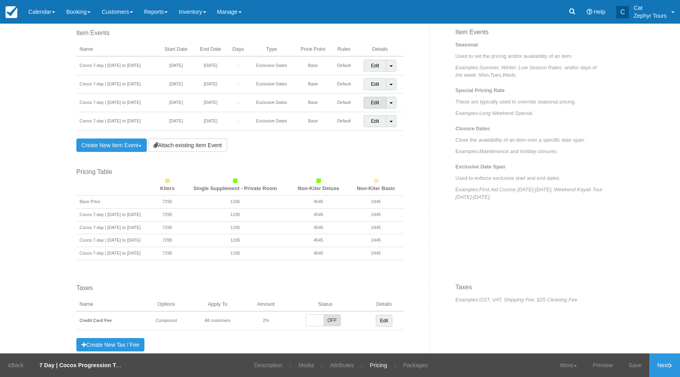
click at [376, 100] on link "Edit" at bounding box center [375, 103] width 23 height 12
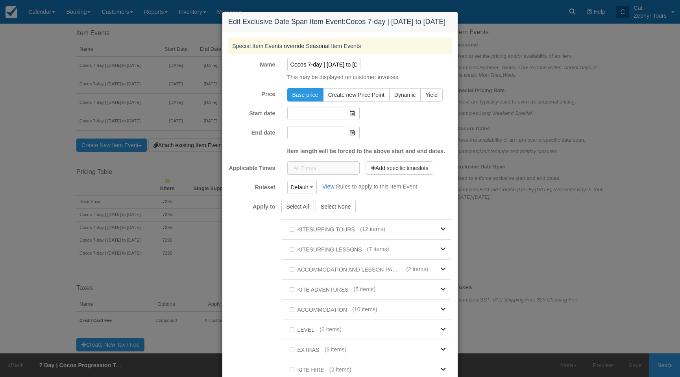
type input "[DATE]"
click at [324, 120] on input "[DATE]" at bounding box center [316, 113] width 58 height 13
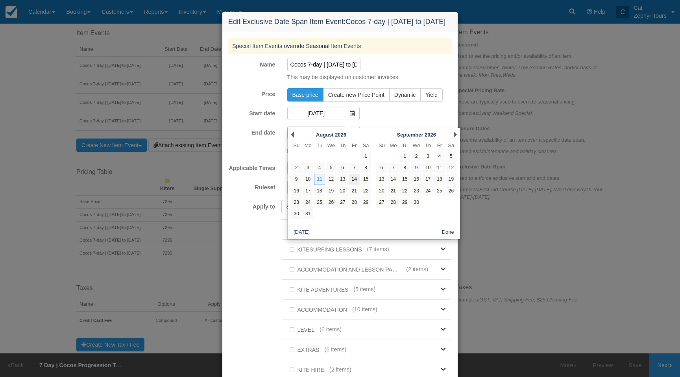
click at [357, 180] on link "14" at bounding box center [354, 179] width 11 height 11
type input "[DATE]"
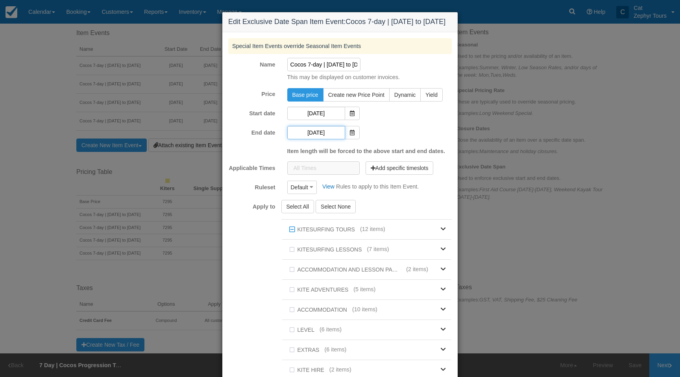
click at [318, 138] on input "[DATE]" at bounding box center [316, 132] width 58 height 13
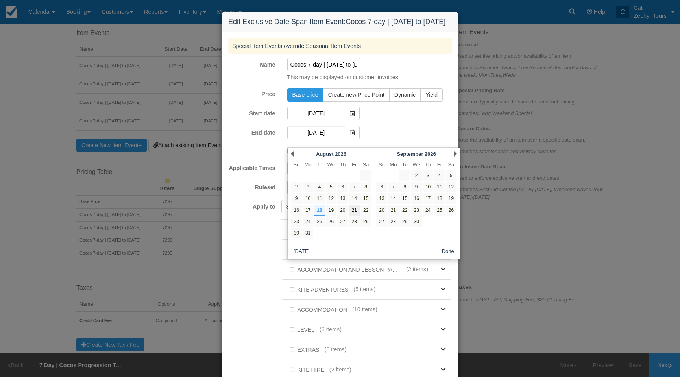
click at [354, 209] on link "21" at bounding box center [354, 210] width 11 height 11
type input "[DATE]"
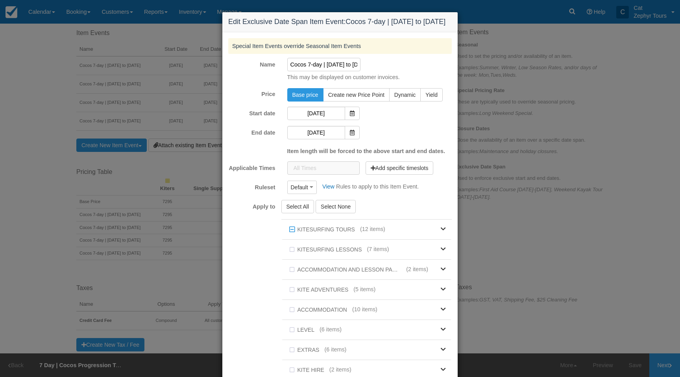
click at [332, 71] on input "Cocos 7-day | [DATE] to [DATE]" at bounding box center [324, 64] width 74 height 13
drag, startPoint x: 321, startPoint y: 74, endPoint x: 406, endPoint y: 80, distance: 85.6
click at [410, 79] on div "Cocos 7-day | [DATE] to [DATE] This may be displayed on customer invoices." at bounding box center [369, 70] width 177 height 24
drag, startPoint x: 333, startPoint y: 72, endPoint x: 326, endPoint y: 73, distance: 7.1
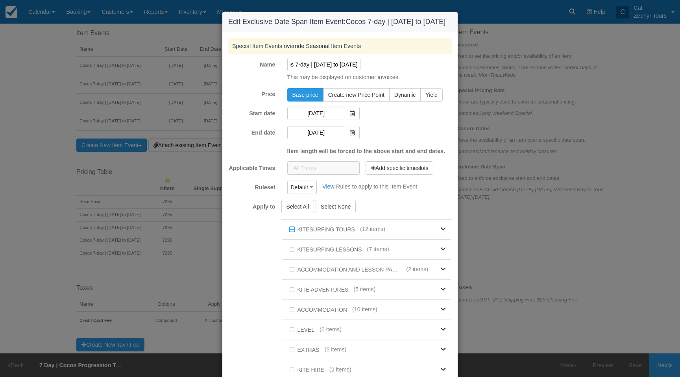
click at [333, 71] on input "Cocos 7-day | [DATE] to [DATE]" at bounding box center [324, 64] width 74 height 13
drag, startPoint x: 324, startPoint y: 73, endPoint x: 331, endPoint y: 77, distance: 8.5
click at [324, 71] on input "Cocos 7-day | [DATE] to [DATE]" at bounding box center [324, 64] width 74 height 13
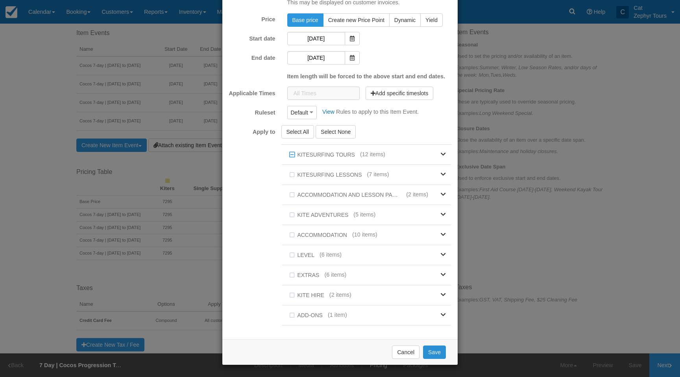
type input "Cocos 7-day | [DATE] to [DATE]"
click at [432, 350] on button "Save" at bounding box center [434, 352] width 23 height 13
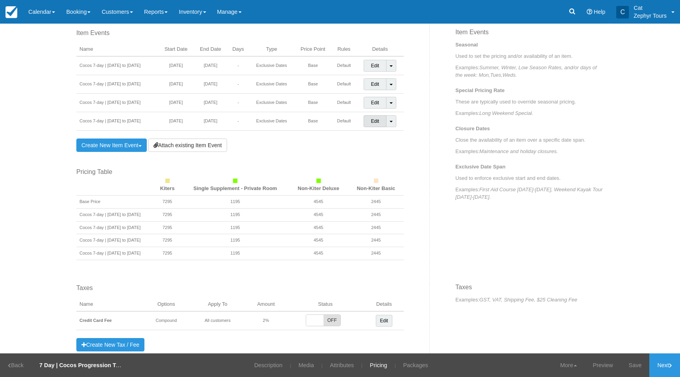
click at [379, 122] on link "Edit" at bounding box center [375, 121] width 23 height 12
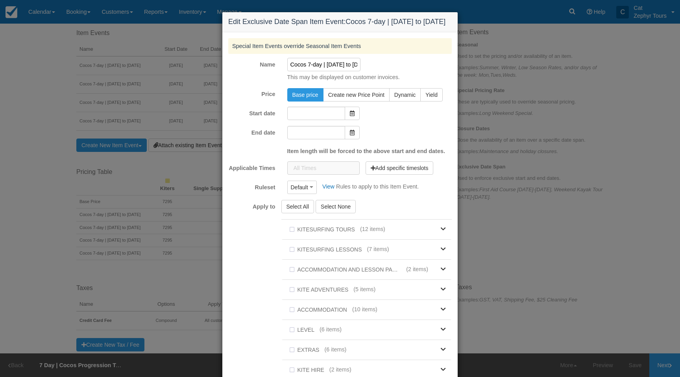
type input "[DATE]"
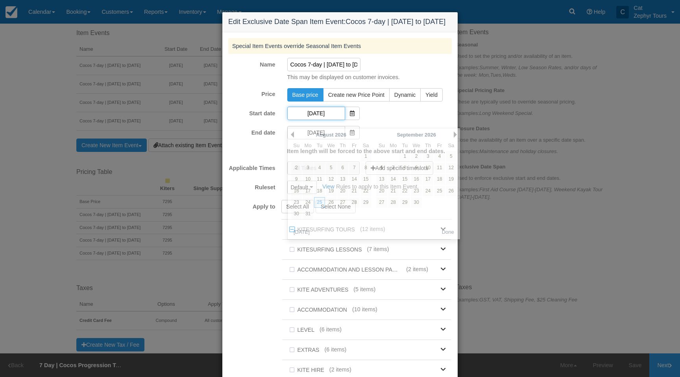
click at [320, 120] on input "25/08/26" at bounding box center [316, 113] width 58 height 13
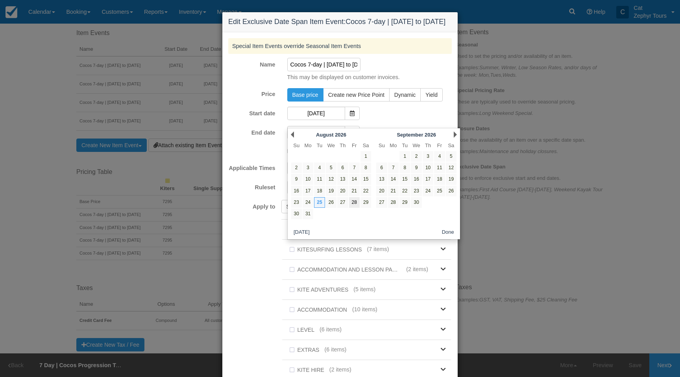
click at [354, 203] on link "28" at bounding box center [354, 202] width 11 height 11
type input "28/08/26"
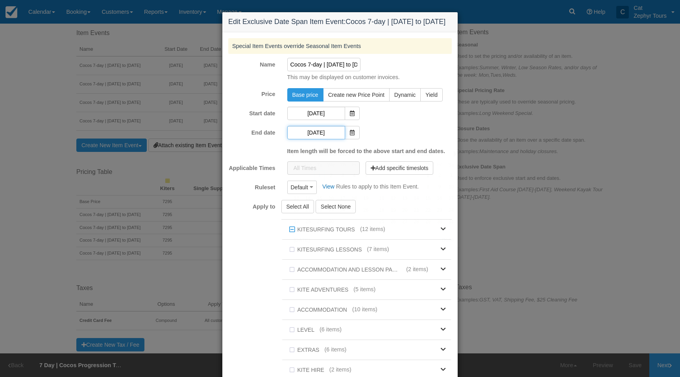
click at [323, 139] on input "01/09/26" at bounding box center [316, 132] width 58 height 13
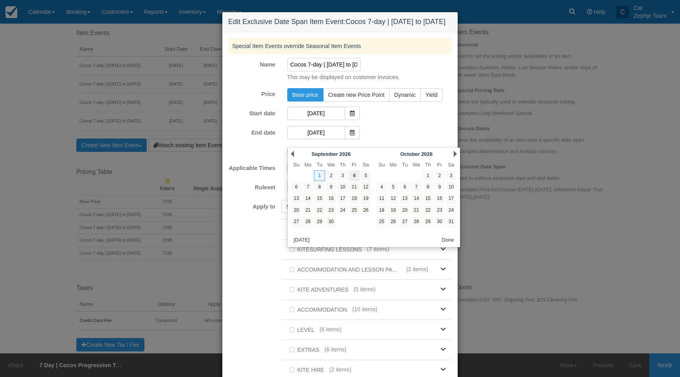
click at [352, 176] on link "4" at bounding box center [354, 175] width 11 height 11
type input "04/09/26"
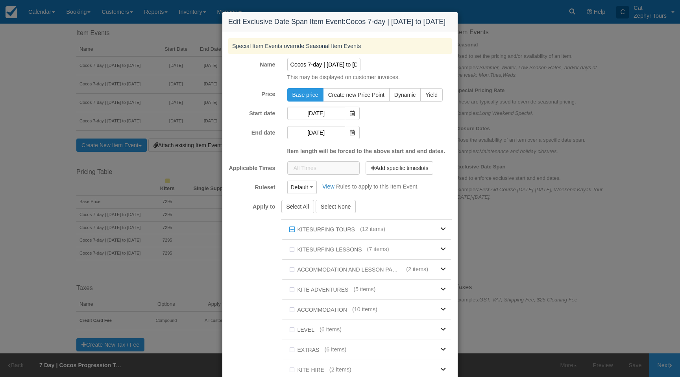
click at [332, 71] on input "Cocos 7-day | 25th August to 1st September 2026" at bounding box center [324, 64] width 74 height 13
drag, startPoint x: 330, startPoint y: 72, endPoint x: 370, endPoint y: 80, distance: 41.3
click at [435, 80] on div "Cocos 7-day | 28th August to 1st September 2026 This may be displayed on custom…" at bounding box center [369, 70] width 177 height 24
click at [314, 71] on input "Cocos 7-day | 28th August to 1st September 2026" at bounding box center [324, 64] width 74 height 13
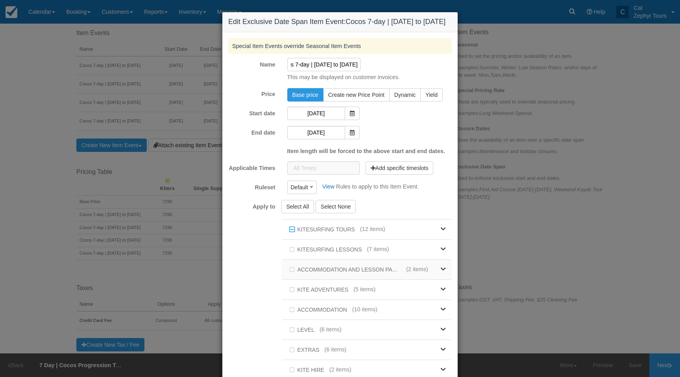
scroll to position [82, 0]
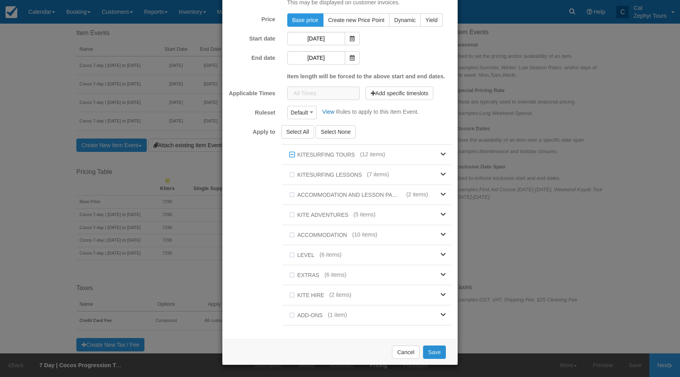
type input "Cocos 7-day | 28th August to 4th September 2026"
click at [432, 349] on button "Save" at bounding box center [434, 352] width 23 height 13
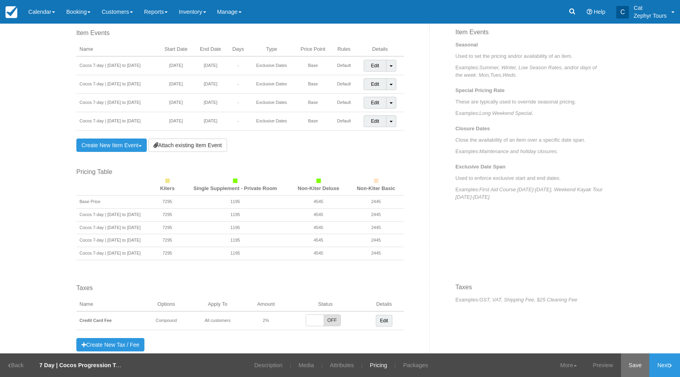
click at [636, 366] on link "Save" at bounding box center [635, 366] width 29 height 24
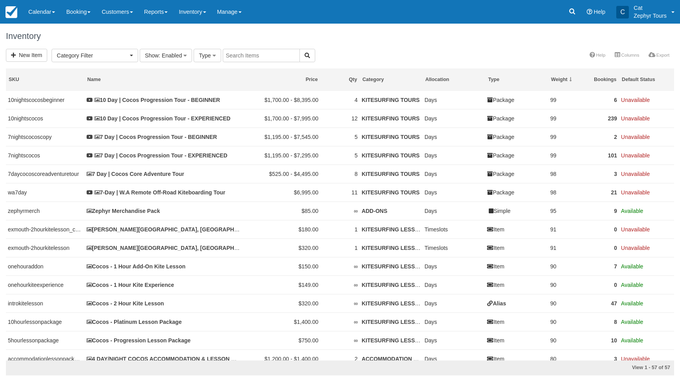
select select
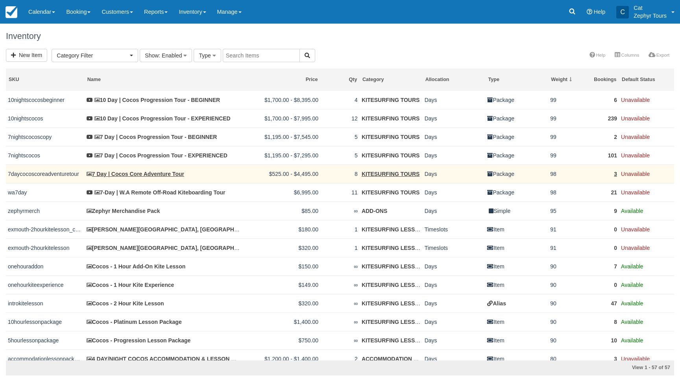
scroll to position [0, 0]
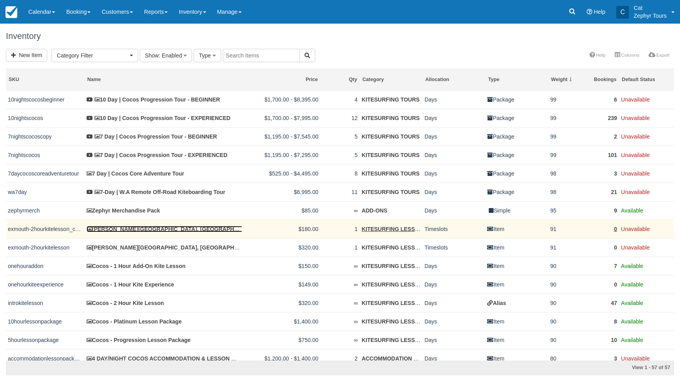
click at [146, 231] on link "[PERSON_NAME][GEOGRAPHIC_DATA], [GEOGRAPHIC_DATA] - 1 Hour Advanced Coaching Se…" at bounding box center [223, 229] width 272 height 6
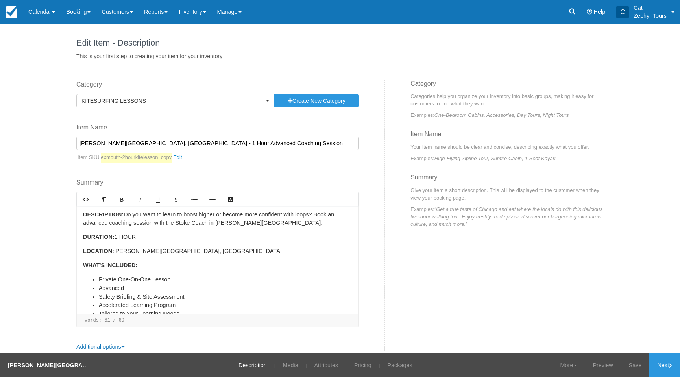
click at [122, 216] on p "DESCRIPTION: Do you want to learn to boost higher or become more confident with…" at bounding box center [217, 219] width 269 height 17
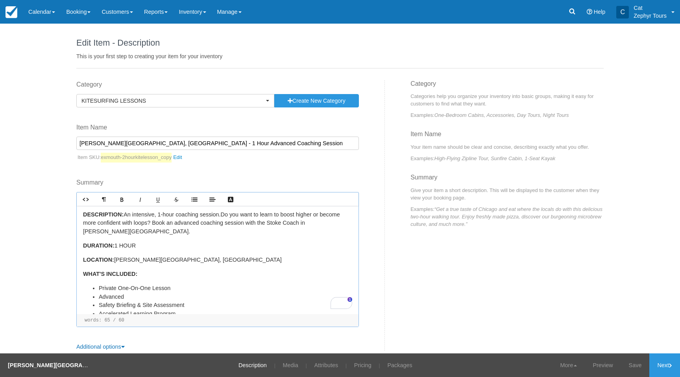
click at [332, 226] on p "DESCRIPTION: An intensive, 1-hour coaching session. Do you want to learn to boo…" at bounding box center [217, 224] width 269 height 26
click at [217, 215] on p "DESCRIPTION: An intensive, 1-hour coaching session. Do you want to learn to boo…" at bounding box center [217, 224] width 269 height 26
click at [252, 250] on div "DESCRIPTION: An intensive, 1-hour coaching session for fast progression . Do yo…" at bounding box center [218, 260] width 282 height 108
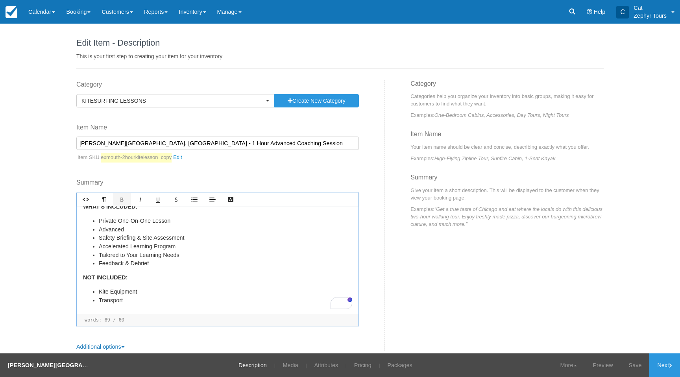
scroll to position [68, 0]
click at [134, 231] on li "Advanced" at bounding box center [226, 229] width 254 height 9
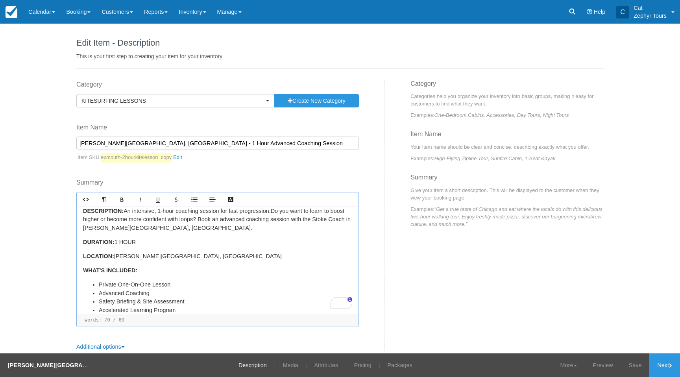
scroll to position [0, 0]
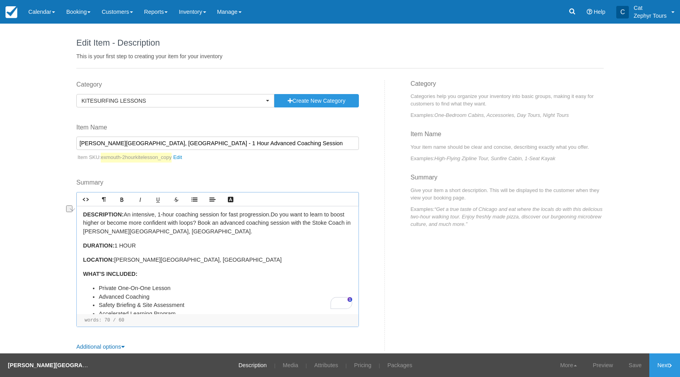
drag, startPoint x: 267, startPoint y: 215, endPoint x: 218, endPoint y: 217, distance: 48.8
click at [218, 217] on p "DESCRIPTION: An intensive, 1-hour coaching session for fast progression . Do yo…" at bounding box center [217, 224] width 269 height 26
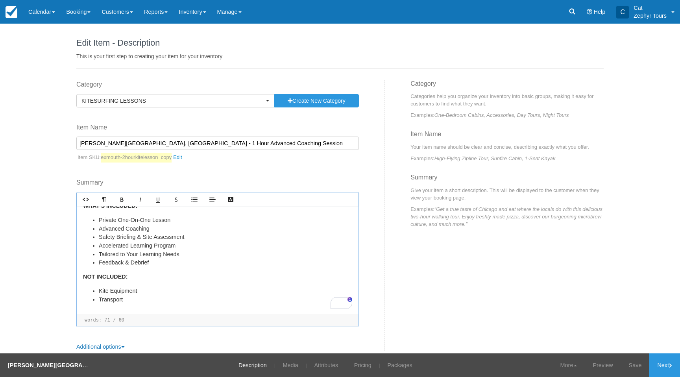
scroll to position [2, 0]
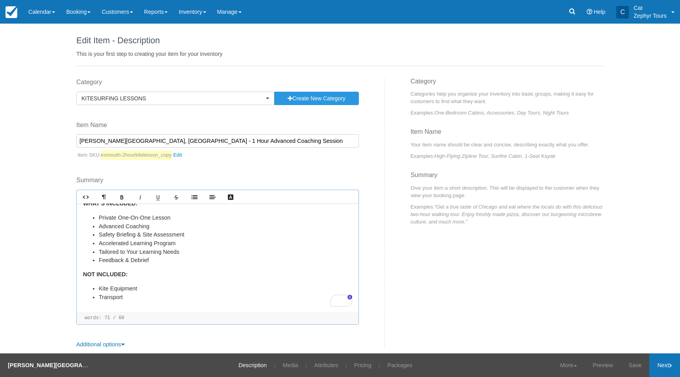
click at [661, 366] on link "Next" at bounding box center [665, 366] width 31 height 24
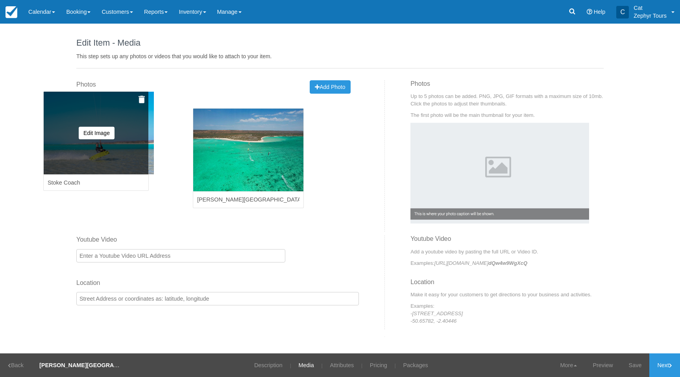
drag, startPoint x: 156, startPoint y: 138, endPoint x: 118, endPoint y: 117, distance: 44.1
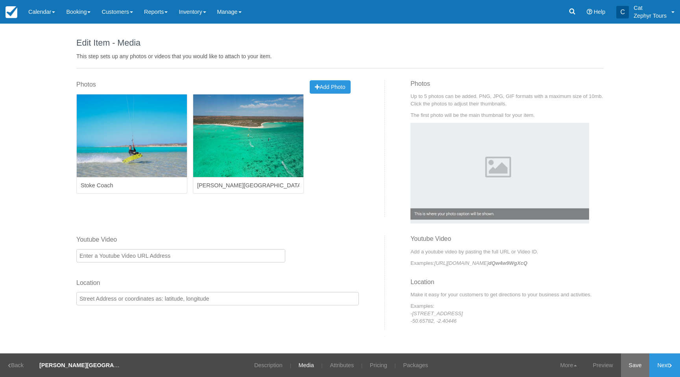
click at [631, 368] on link "Save" at bounding box center [635, 366] width 29 height 24
click at [26, 366] on link "Back" at bounding box center [15, 366] width 31 height 24
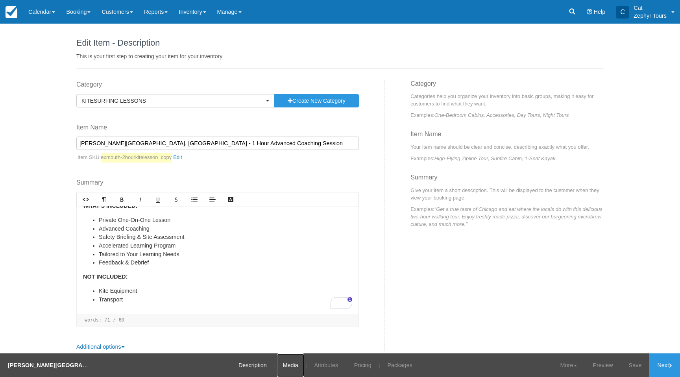
click at [287, 366] on link "Media" at bounding box center [290, 366] width 27 height 24
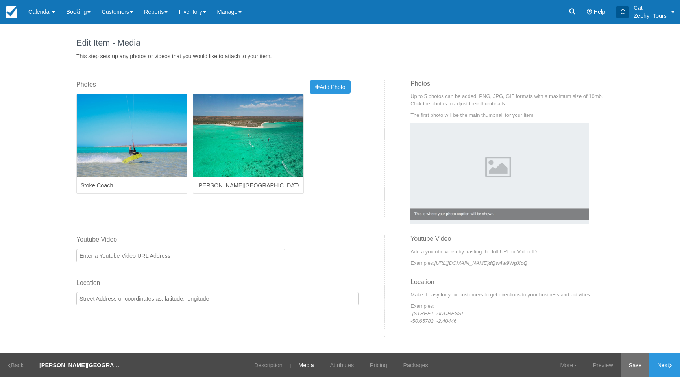
click at [634, 365] on link "Save" at bounding box center [635, 366] width 29 height 24
click at [211, 18] on link "Inventory" at bounding box center [192, 12] width 38 height 24
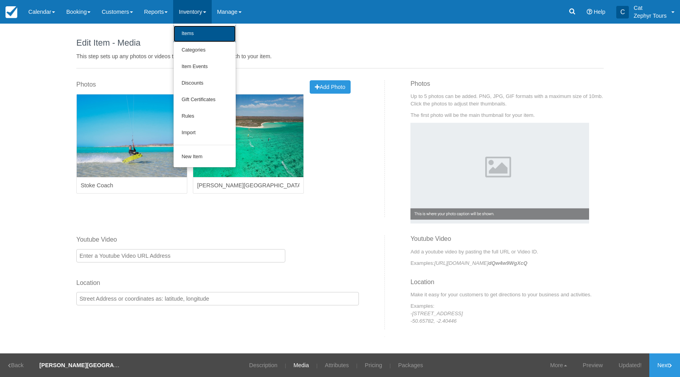
click at [193, 32] on link "Items" at bounding box center [205, 34] width 62 height 17
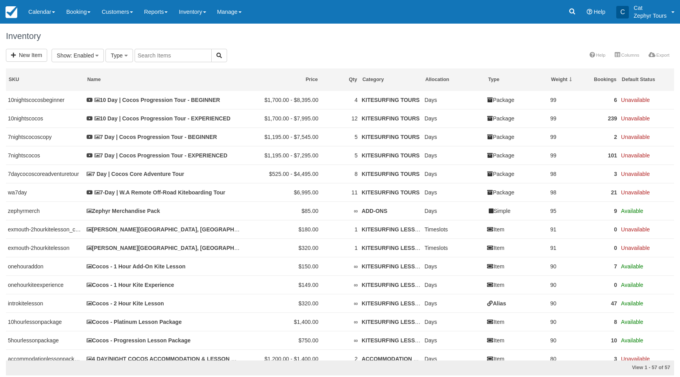
select select
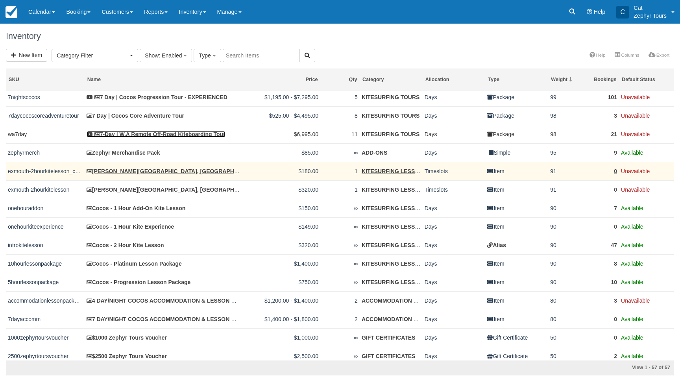
scroll to position [68, 0]
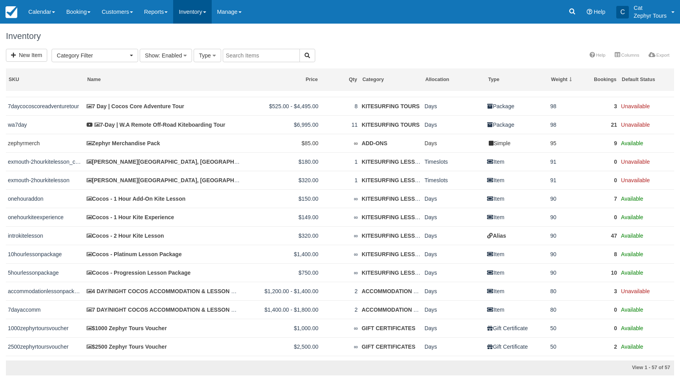
click at [209, 14] on link "Inventory" at bounding box center [192, 12] width 38 height 24
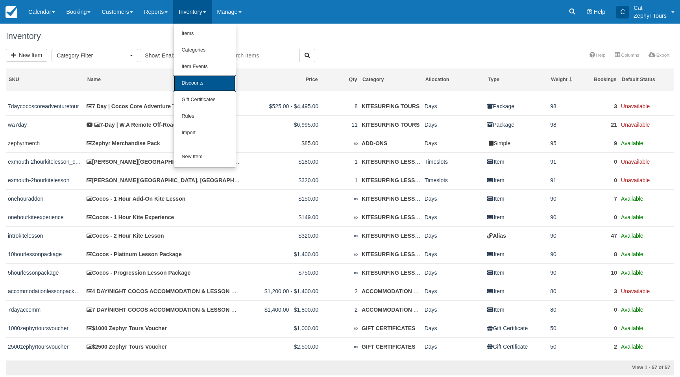
click at [203, 87] on link "Discounts" at bounding box center [205, 83] width 62 height 17
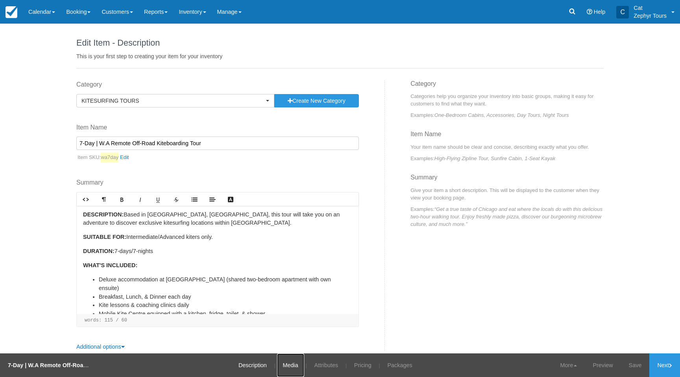
click at [294, 364] on link "Media" at bounding box center [290, 366] width 27 height 24
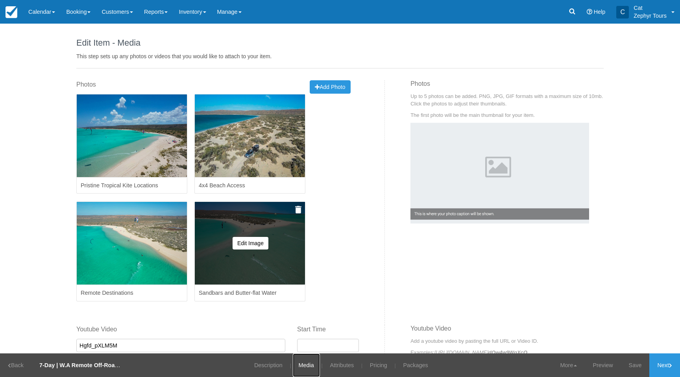
scroll to position [159, 0]
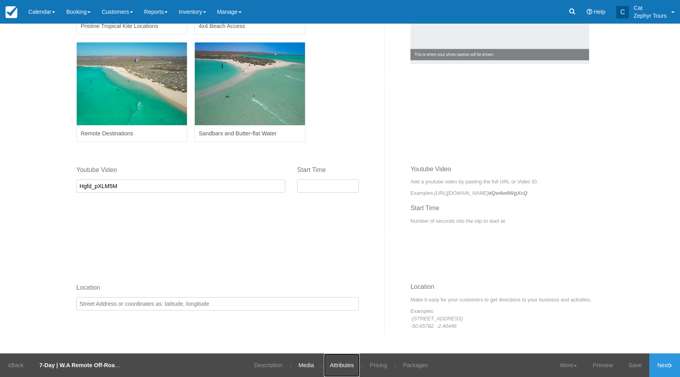
click at [348, 366] on link "Attributes" at bounding box center [342, 366] width 36 height 24
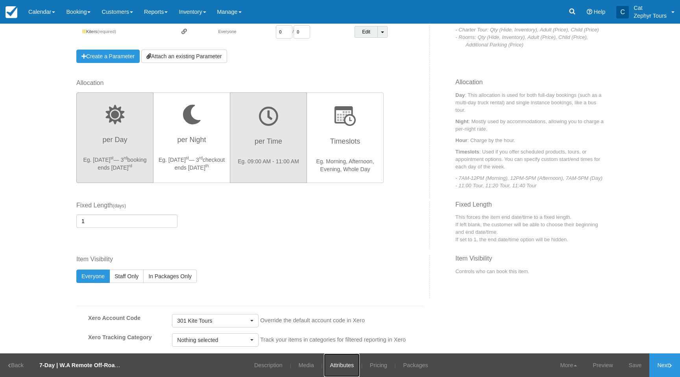
scroll to position [163, 0]
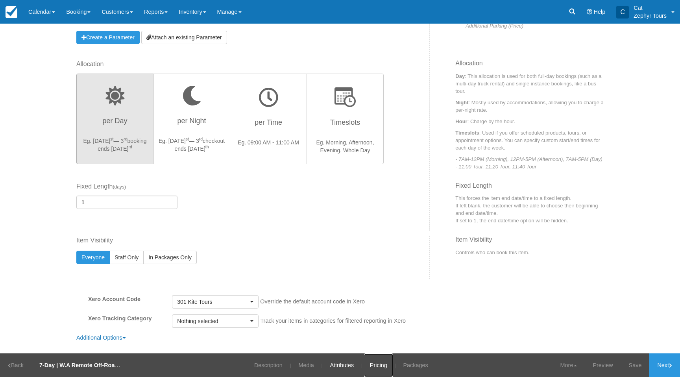
click at [379, 371] on link "Pricing" at bounding box center [378, 366] width 29 height 24
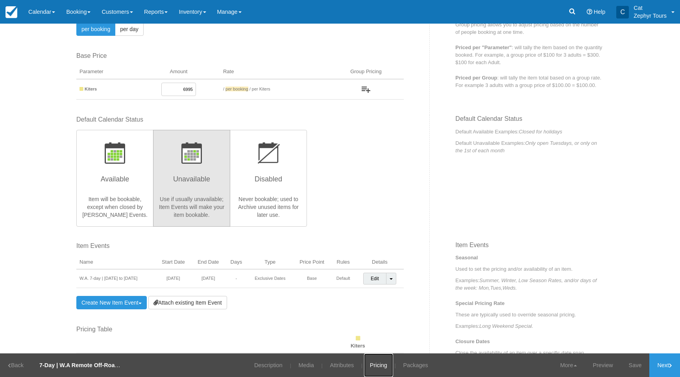
scroll to position [278, 0]
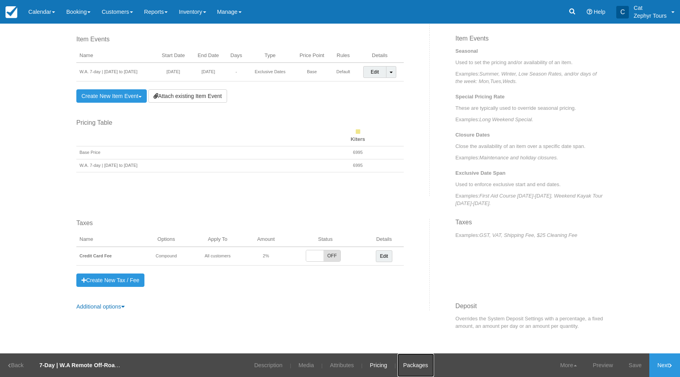
click at [414, 367] on link "Packages" at bounding box center [416, 366] width 37 height 24
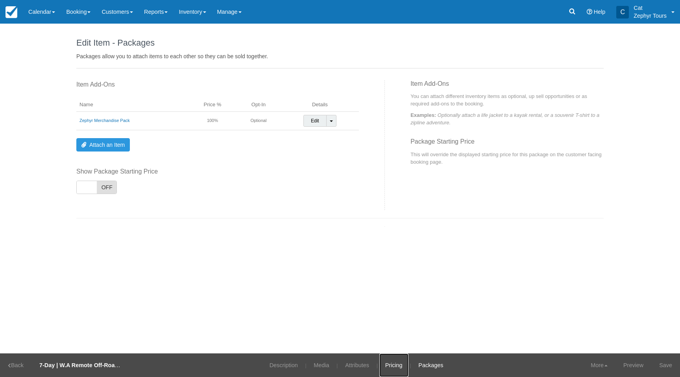
click at [394, 366] on link "Pricing" at bounding box center [394, 366] width 29 height 24
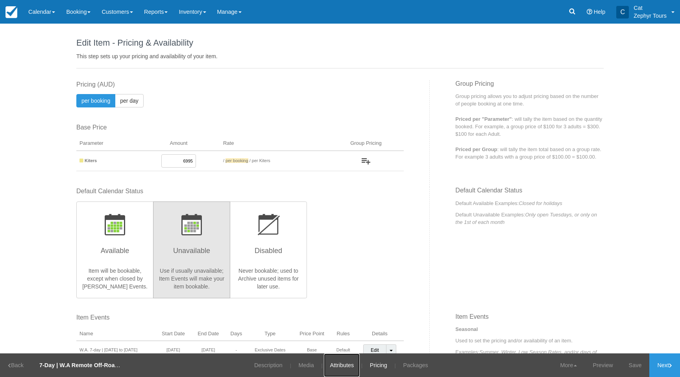
click at [341, 363] on link "Attributes" at bounding box center [342, 366] width 36 height 24
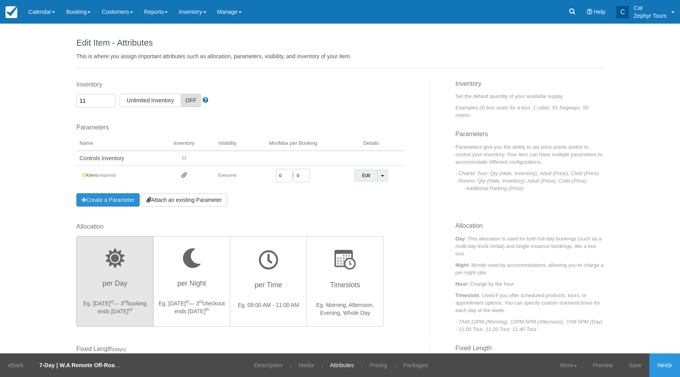
click at [107, 193] on link "Create a Parameter" at bounding box center [107, 199] width 63 height 13
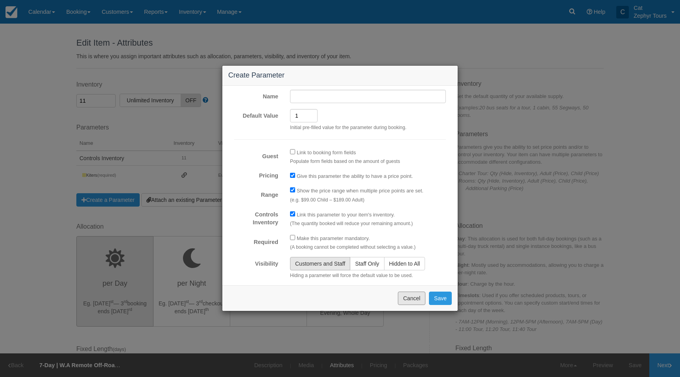
drag, startPoint x: 412, startPoint y: 300, endPoint x: 395, endPoint y: 296, distance: 17.9
click at [411, 301] on button "Cancel" at bounding box center [412, 298] width 28 height 13
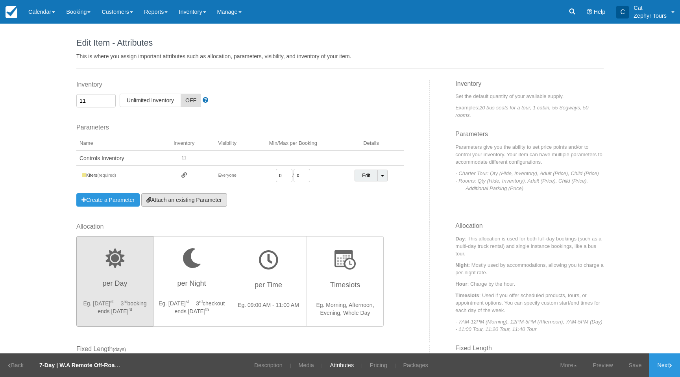
click at [174, 200] on link "Attach an existing Parameter" at bounding box center [184, 199] width 86 height 13
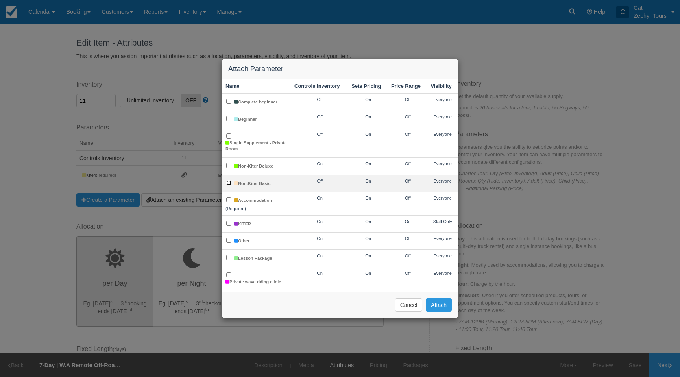
click at [228, 181] on input "Non-Kiter Basic" at bounding box center [228, 182] width 5 height 5
checkbox input "true"
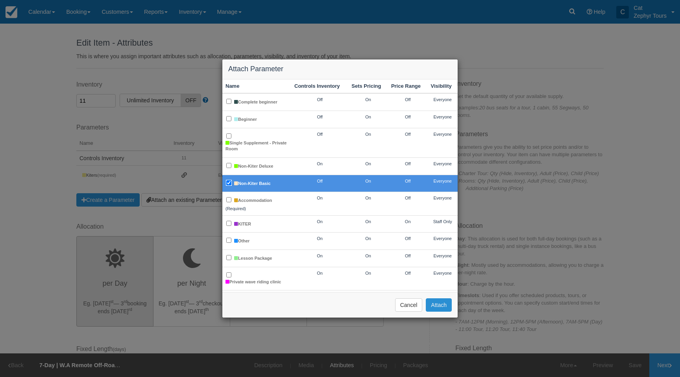
click at [439, 307] on button "Attach" at bounding box center [439, 304] width 26 height 13
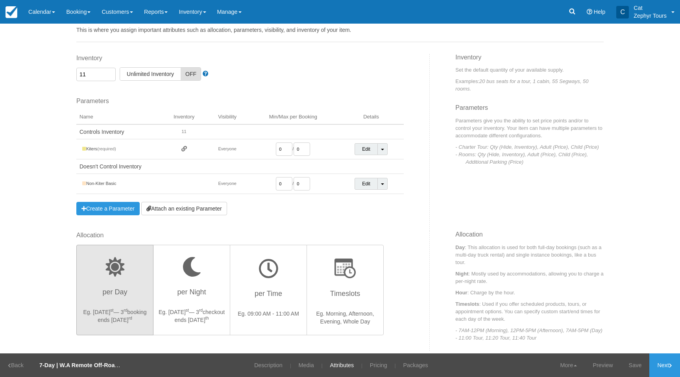
scroll to position [26, 0]
click at [378, 365] on link "Pricing" at bounding box center [378, 366] width 29 height 24
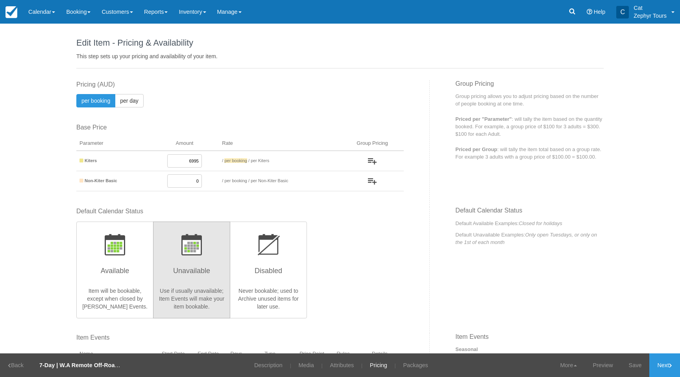
click at [198, 182] on input "0" at bounding box center [184, 180] width 35 height 13
drag, startPoint x: 187, startPoint y: 181, endPoint x: 206, endPoint y: 181, distance: 19.3
click at [206, 181] on td "1050" at bounding box center [184, 181] width 69 height 20
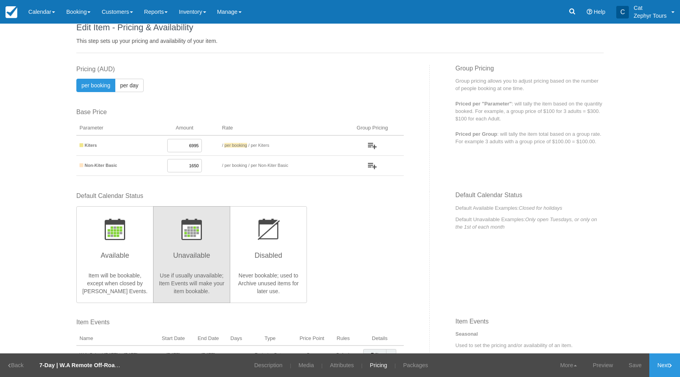
scroll to position [17, 0]
type input "1650"
click at [663, 363] on link "Next" at bounding box center [665, 366] width 31 height 24
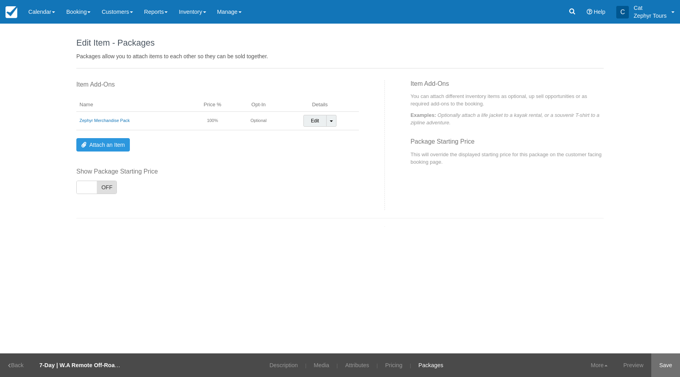
click at [667, 367] on link "Save" at bounding box center [666, 366] width 29 height 24
click at [278, 367] on link "Description" at bounding box center [279, 366] width 40 height 24
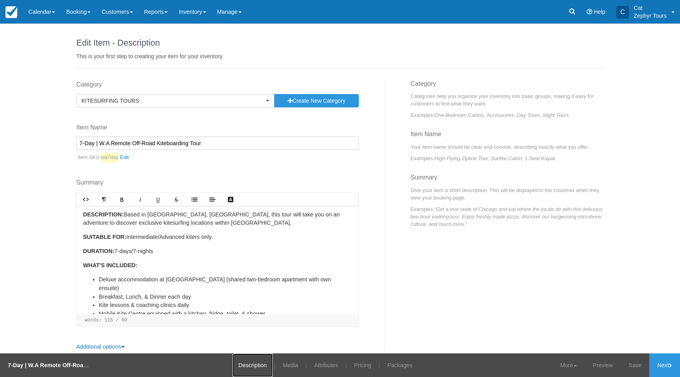
scroll to position [71, 0]
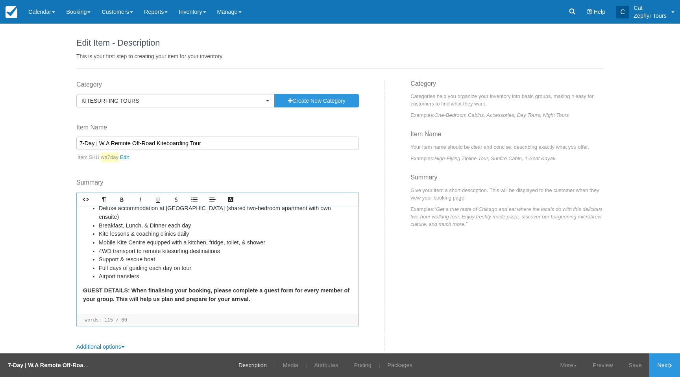
click at [148, 276] on li "Airport transfers" at bounding box center [226, 276] width 254 height 9
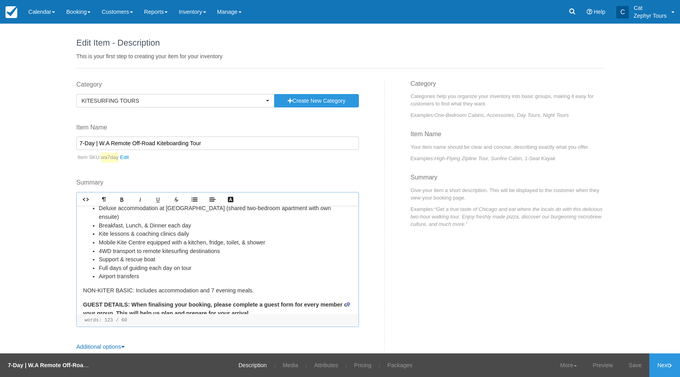
click at [129, 291] on p "﻿NON-KITER BASIC: Includes accommodation and 7 evening meals." at bounding box center [217, 291] width 269 height 9
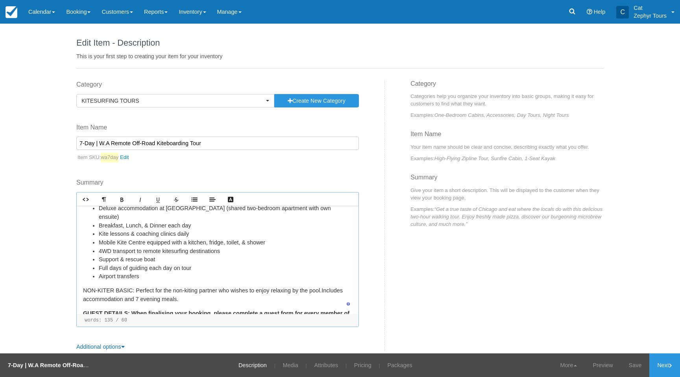
click at [184, 300] on p "﻿NON-KITER BASIC: Perfect for the non-kiting partner who wishes to enjoy relaxi…" at bounding box center [217, 295] width 269 height 17
drag, startPoint x: 171, startPoint y: 298, endPoint x: 100, endPoint y: 293, distance: 71.9
click at [130, 291] on p "﻿NON-KITER BASIC: Perfect for the non-kiting partner who wishes to enjoy relaxi…" at bounding box center [217, 295] width 269 height 17
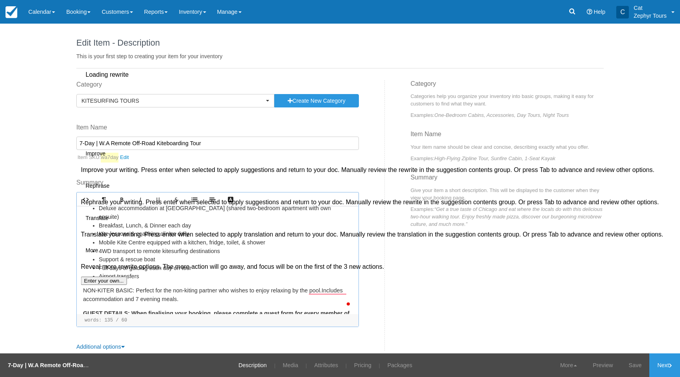
click at [72, 149] on button "See rewrite suggestions" at bounding box center [69, 141] width 6 height 15
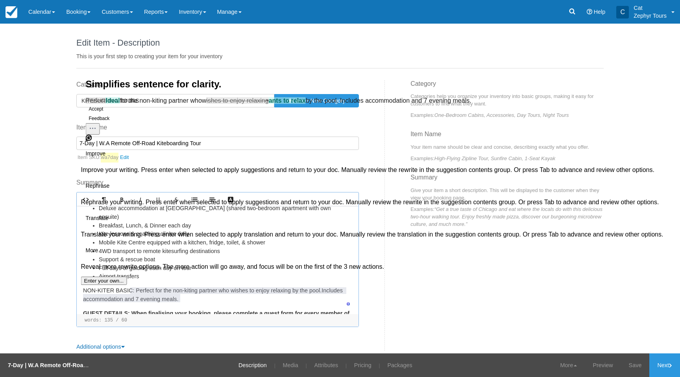
click at [207, 302] on p "﻿NON-KITER BASIC: Perfect for the non-kiting partner who wishes to enjoy relaxi…" at bounding box center [217, 295] width 269 height 17
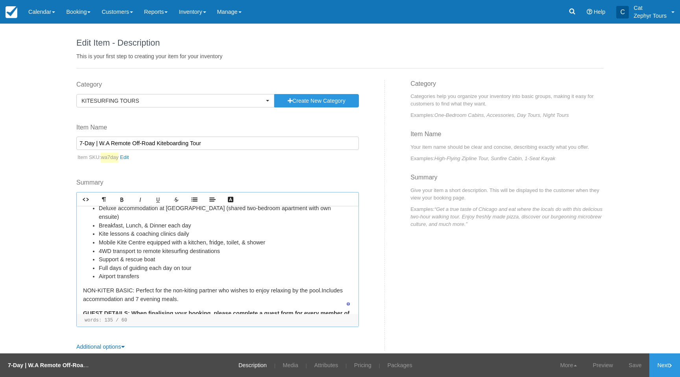
click at [170, 292] on p "﻿NON-KITER BASIC: Perfect for the non-kiting partner who wishes to enjoy relaxi…" at bounding box center [217, 295] width 269 height 17
click at [185, 292] on p "﻿NON-KITER BASIC: Perfect for non-kiting partner who wishes to enjoy relaxing b…" at bounding box center [217, 295] width 269 height 17
click at [207, 292] on p "﻿NON-KITER BASIC: Perfect for non-kiting partner who wishes to enjoy relaxing b…" at bounding box center [217, 295] width 269 height 17
click at [239, 292] on p "﻿NON-KITER BASIC: Perfect for non-kiting partners who wishes to enjoy relaxing …" at bounding box center [217, 295] width 269 height 17
click at [278, 292] on p "﻿NON-KITER BASIC: Perfect for non-kiting partners who wish to enjoy relaxing by…" at bounding box center [217, 295] width 269 height 17
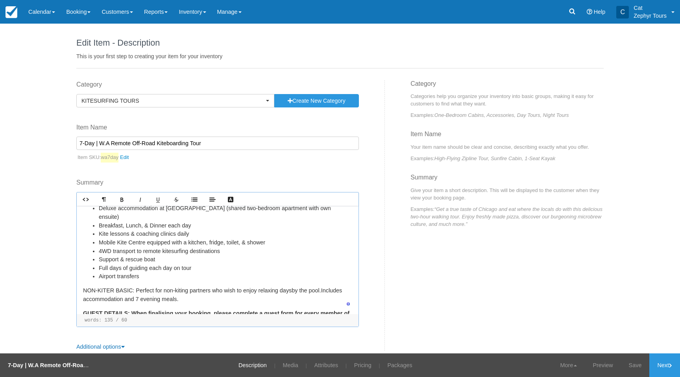
click at [310, 291] on p "﻿NON-KITER BASIC: Perfect for non-kiting partners who wish to enjoy relaxing da…" at bounding box center [217, 295] width 269 height 17
click at [94, 301] on p "﻿NON-KITER BASIC: Perfect for non-kiting partners who wish to enjoy relaxing da…" at bounding box center [217, 295] width 269 height 17
drag, startPoint x: 132, startPoint y: 291, endPoint x: 137, endPoint y: 304, distance: 14.2
click at [139, 304] on p "﻿NON-KITER BASIC: Perfect for non-kiting partners who wish to enjoy relaxing da…" at bounding box center [217, 295] width 269 height 17
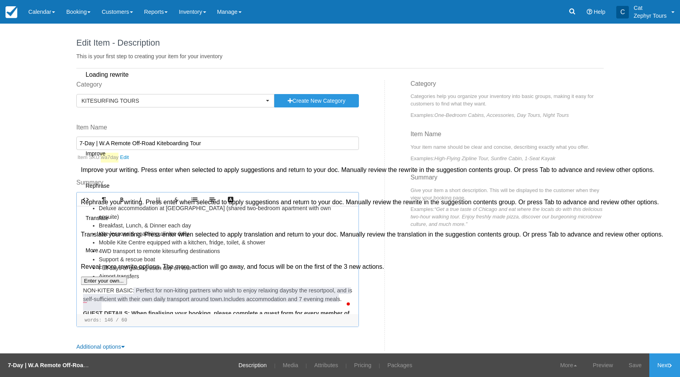
click at [72, 158] on button "See rewrite suggestions" at bounding box center [69, 146] width 6 height 24
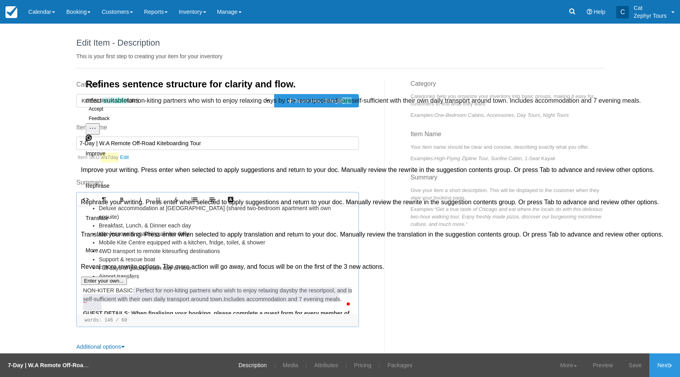
click at [157, 300] on p "﻿NON-KITER BASIC: Perfect for non-kiting partners who wish to enjoy relaxing da…" at bounding box center [217, 295] width 269 height 17
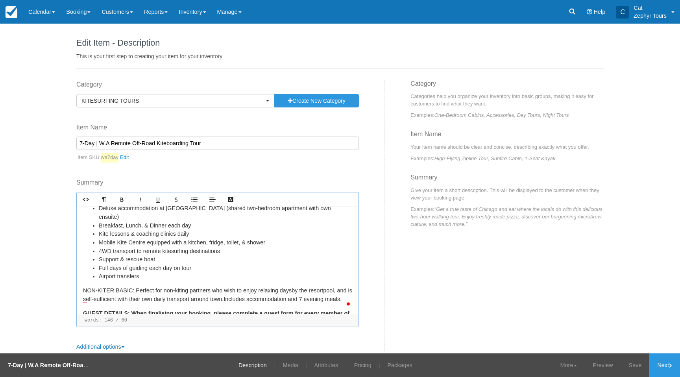
click at [87, 301] on p "﻿NON-KITER BASIC: Perfect for non-kiting partners who wish to enjoy relaxing da…" at bounding box center [217, 295] width 269 height 17
click at [638, 367] on link "Save" at bounding box center [635, 366] width 29 height 24
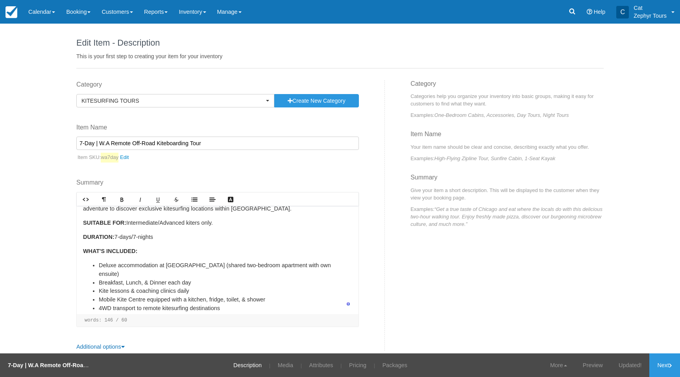
scroll to position [0, 0]
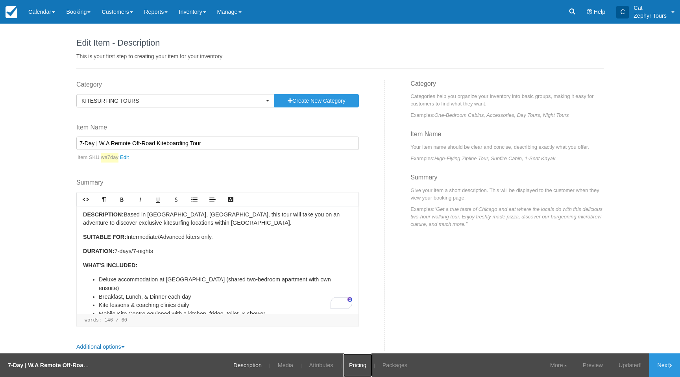
click at [355, 369] on link "Pricing" at bounding box center [357, 366] width 29 height 24
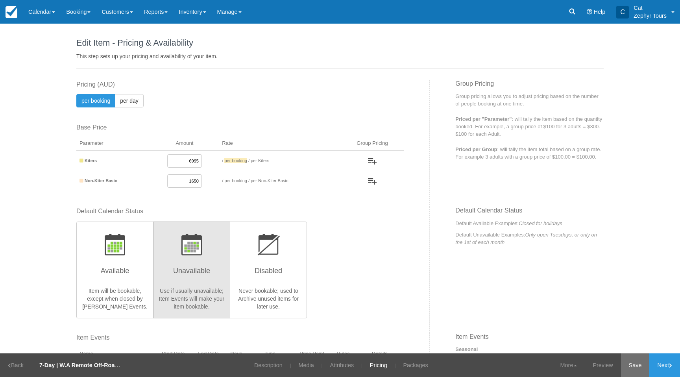
click at [633, 368] on link "Save" at bounding box center [635, 366] width 29 height 24
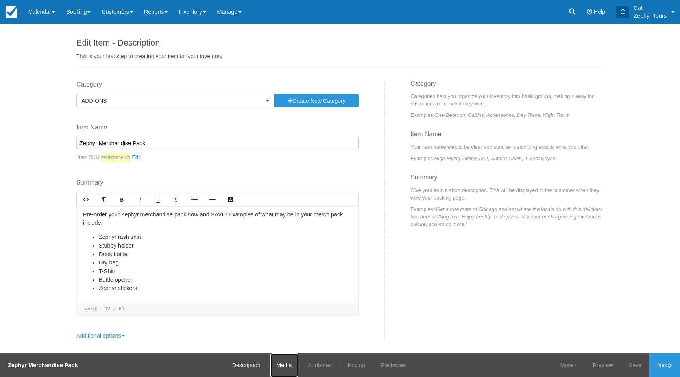
click at [283, 365] on link "Media" at bounding box center [283, 366] width 27 height 24
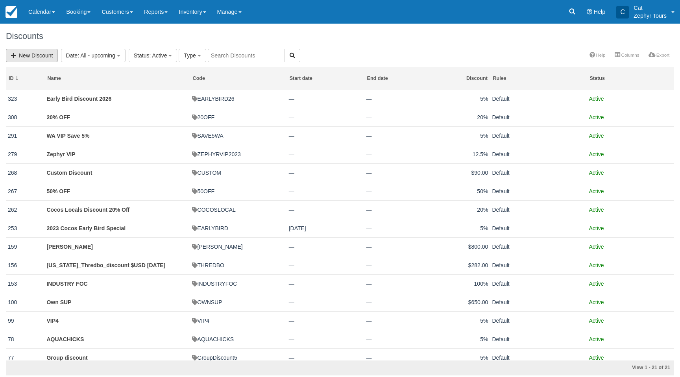
click at [43, 57] on link "New Discount" at bounding box center [32, 55] width 52 height 13
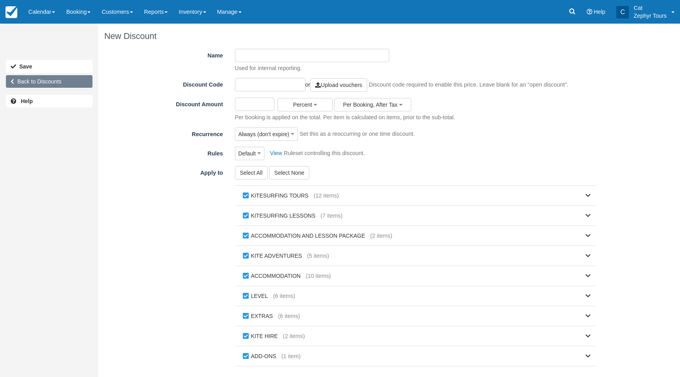
click at [31, 82] on link "Back to Discounts" at bounding box center [49, 81] width 87 height 13
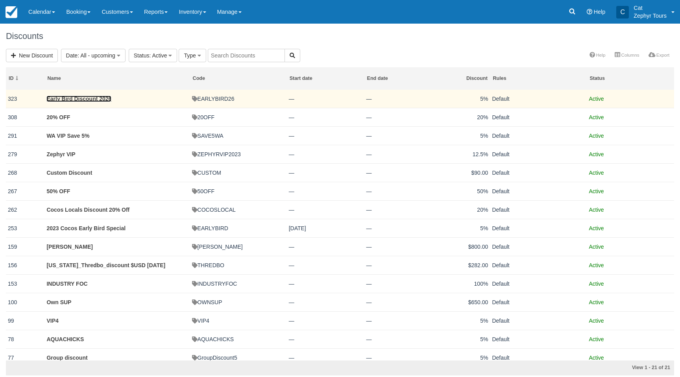
click at [88, 100] on link "Early Bird Discount 2026" at bounding box center [78, 99] width 65 height 6
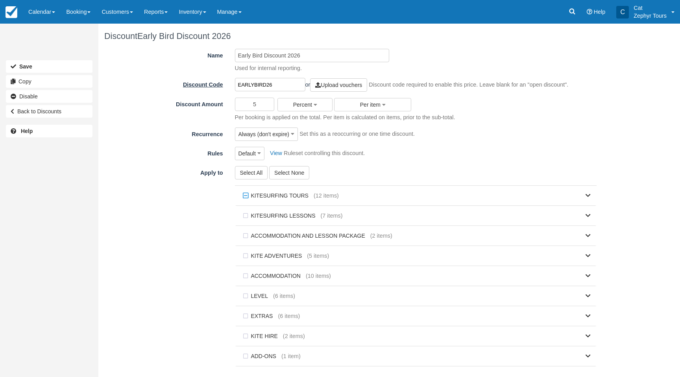
drag, startPoint x: 277, startPoint y: 85, endPoint x: 207, endPoint y: 81, distance: 69.8
click at [207, 81] on div "Discount Code EARLYBIRD26 or Upload vouchers Discount code required to enable t…" at bounding box center [353, 85] width 498 height 14
type input "COCOS2026"
click at [597, 193] on div "Select All Select None KITESURFING TOURS (12 items) 10 Day | Cocos Progression …" at bounding box center [416, 270] width 374 height 208
click at [591, 195] on div "KITESURFING TOURS (12 items)" at bounding box center [416, 196] width 362 height 20
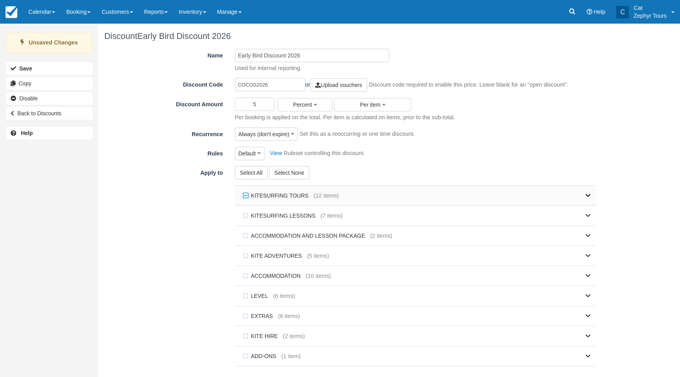
click at [588, 197] on icon at bounding box center [588, 196] width 5 height 6
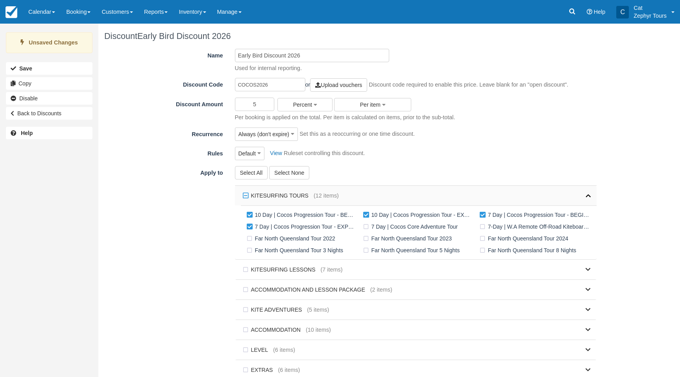
scroll to position [34, 0]
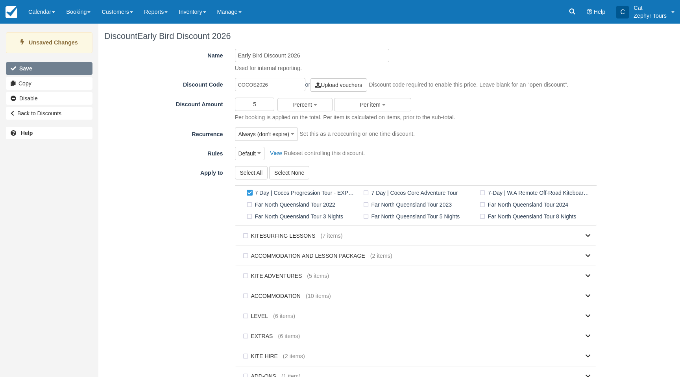
click at [31, 67] on b "Save" at bounding box center [25, 68] width 13 height 6
